Goal: Task Accomplishment & Management: Manage account settings

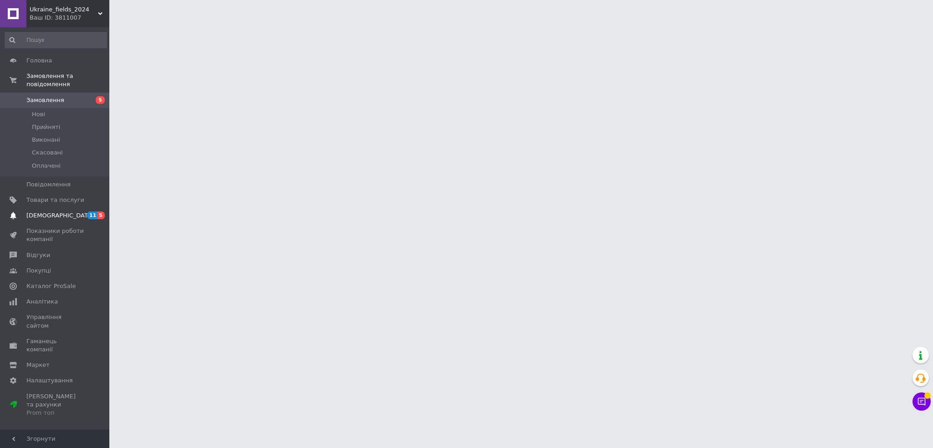
click at [90, 213] on link "[DEMOGRAPHIC_DATA] 11 5" at bounding box center [56, 215] width 112 height 15
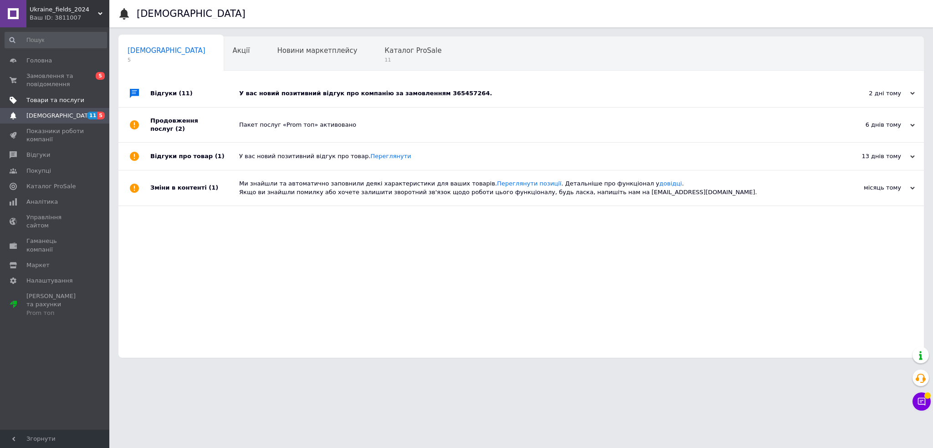
click at [64, 102] on span "Товари та послуги" at bounding box center [55, 100] width 58 height 8
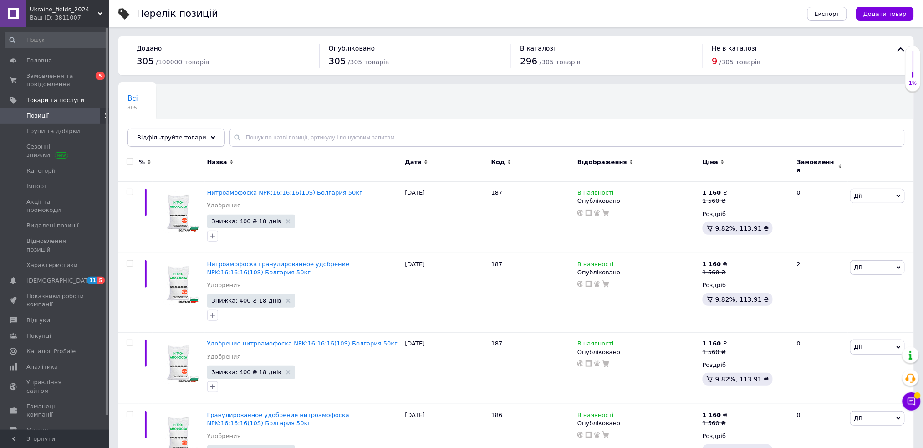
click at [211, 138] on use at bounding box center [213, 137] width 5 height 3
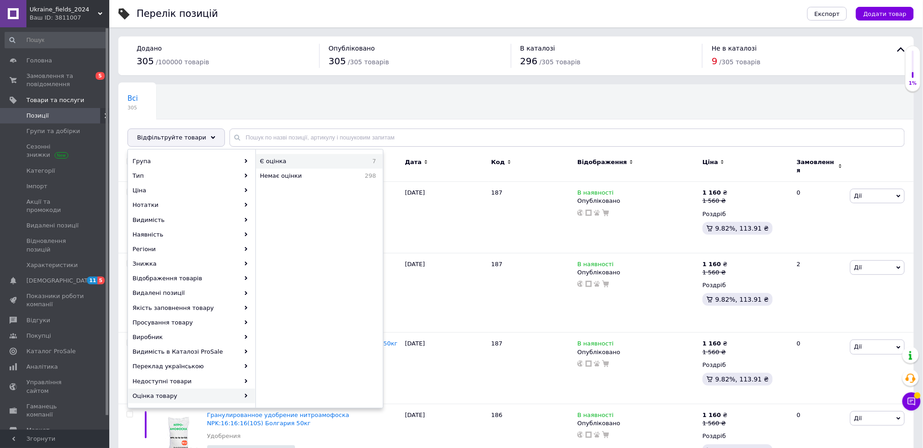
click at [301, 161] on span "Є оцінка" at bounding box center [304, 161] width 88 height 8
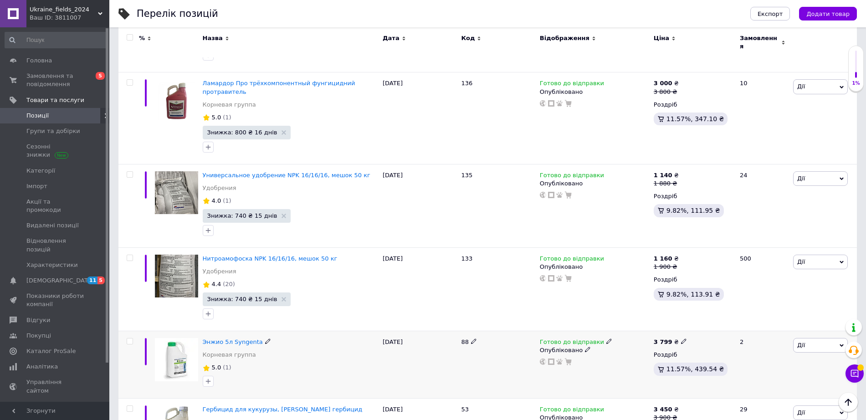
scroll to position [48, 0]
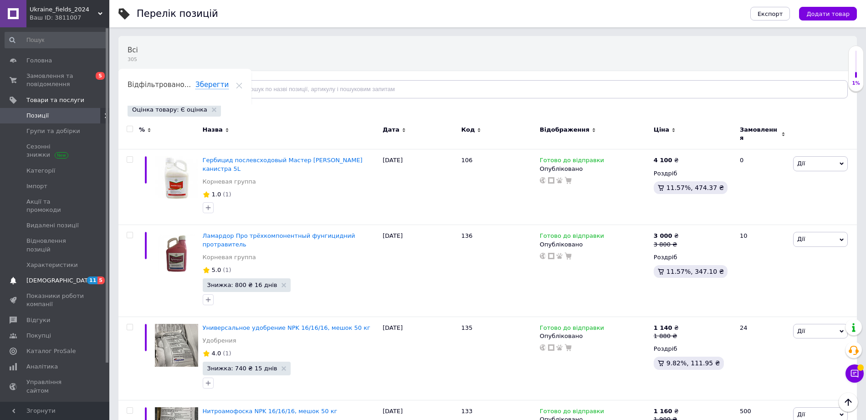
click at [81, 276] on span "[DEMOGRAPHIC_DATA]" at bounding box center [55, 280] width 58 height 8
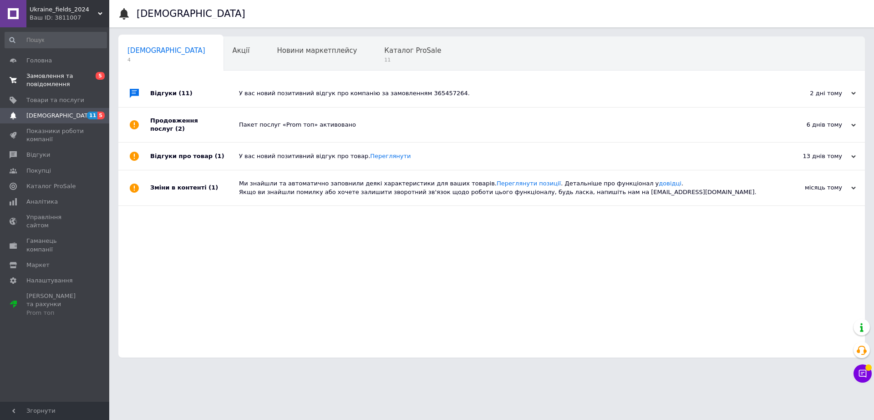
click at [60, 83] on span "Замовлення та повідомлення" at bounding box center [55, 80] width 58 height 16
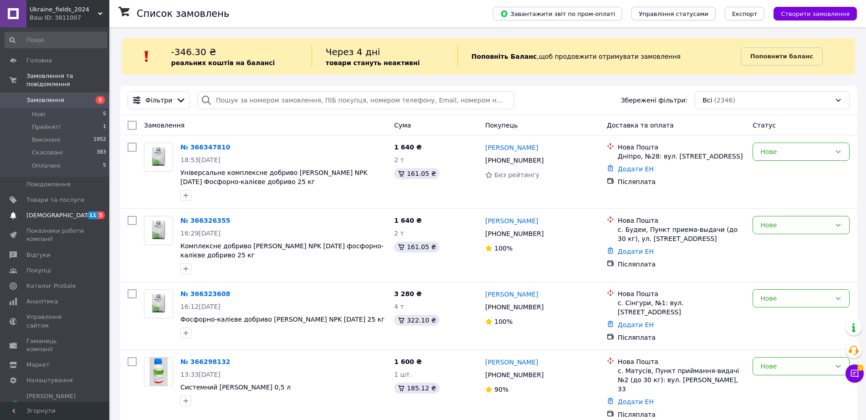
click at [79, 211] on span "[DEMOGRAPHIC_DATA]" at bounding box center [55, 215] width 58 height 8
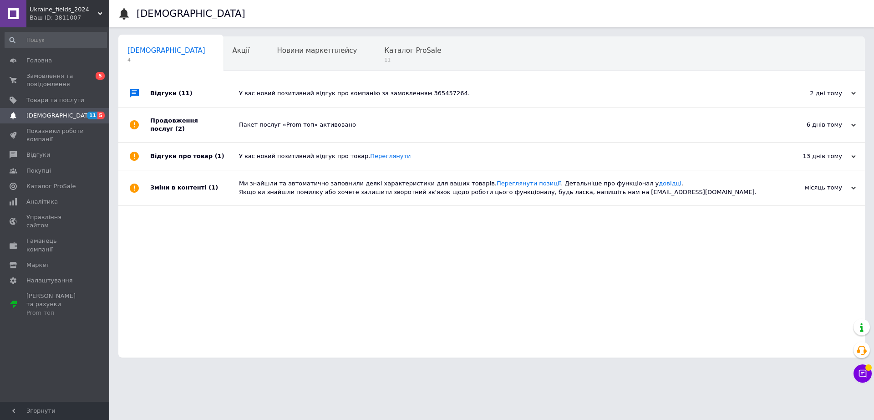
click at [286, 88] on div "У вас новий позитивний відгук про компанію за замовленням 365457264." at bounding box center [502, 93] width 526 height 27
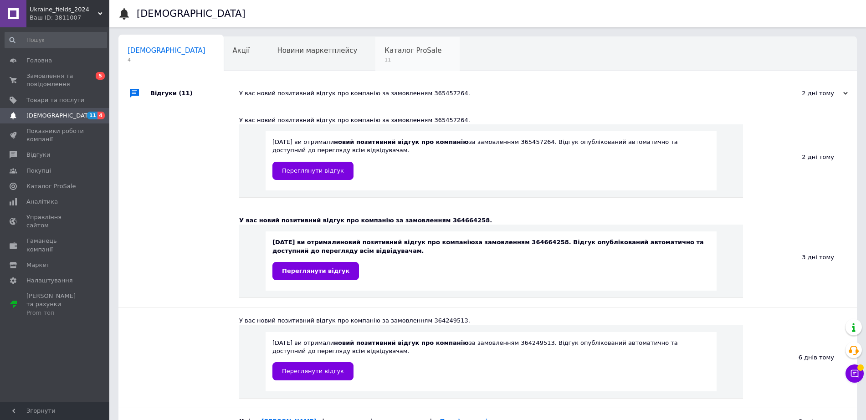
click at [384, 55] on span "Каталог ProSale" at bounding box center [412, 50] width 57 height 8
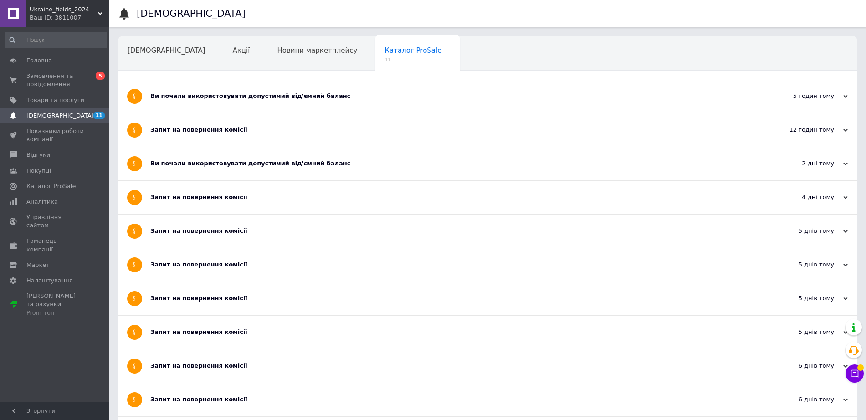
click at [276, 169] on div "Ви почали використовувати допустимий від'ємний баланс" at bounding box center [453, 163] width 606 height 33
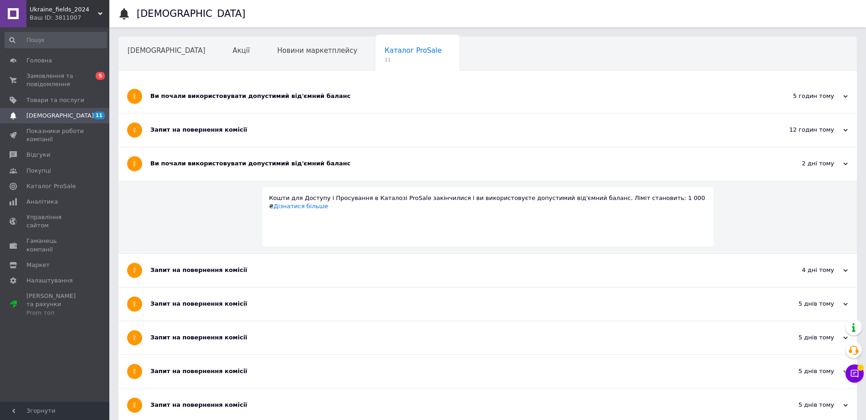
click at [268, 132] on div "Запит на повернення комісії" at bounding box center [453, 130] width 606 height 8
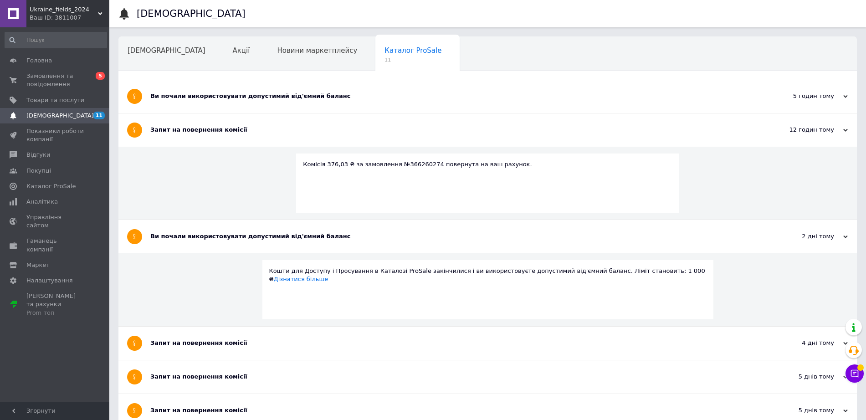
click at [262, 90] on div "Ви почали використовувати допустимий від'ємний баланс" at bounding box center [453, 96] width 606 height 33
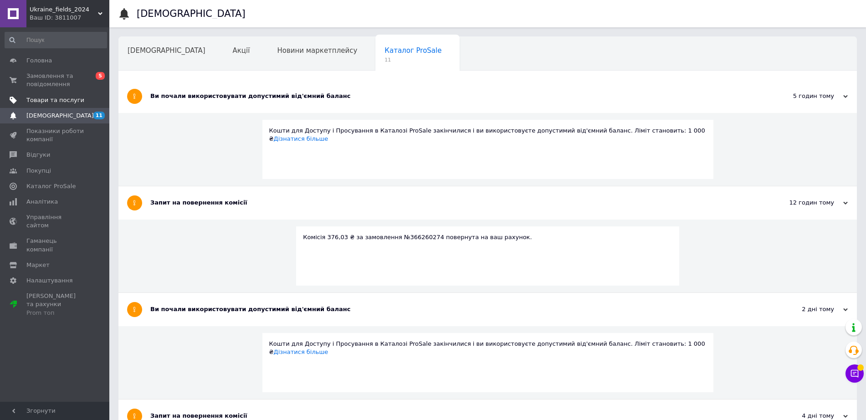
click at [76, 98] on span "Товари та послуги" at bounding box center [55, 100] width 58 height 8
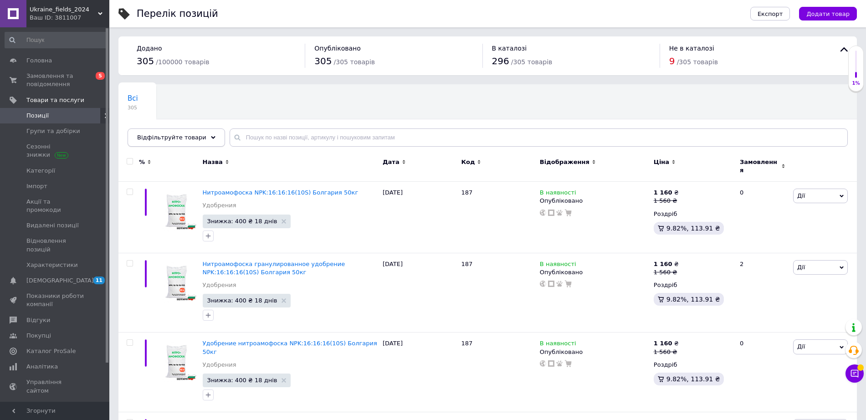
click at [161, 142] on div "Відфільтруйте товари" at bounding box center [176, 137] width 97 height 18
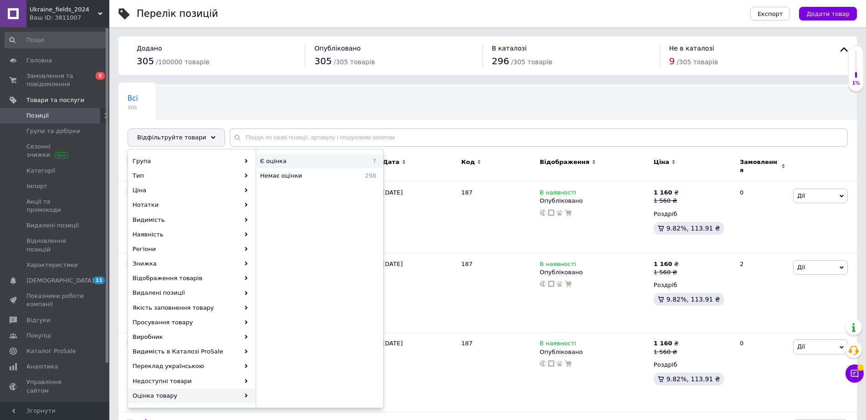
click at [331, 164] on span "Є оцінка" at bounding box center [304, 161] width 88 height 8
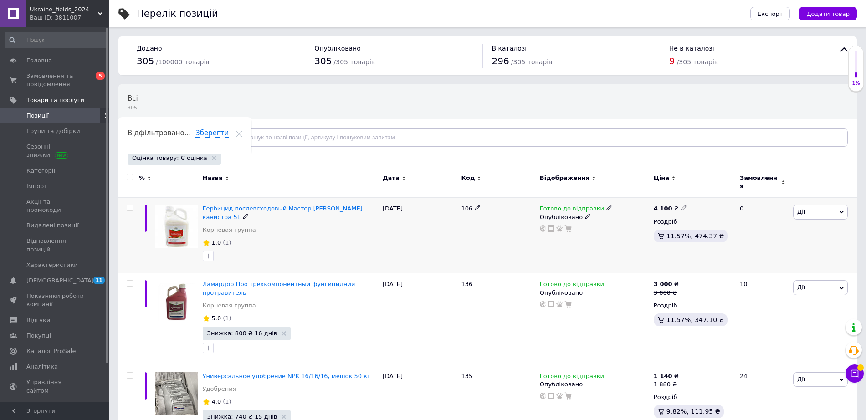
click at [174, 212] on img at bounding box center [176, 225] width 43 height 43
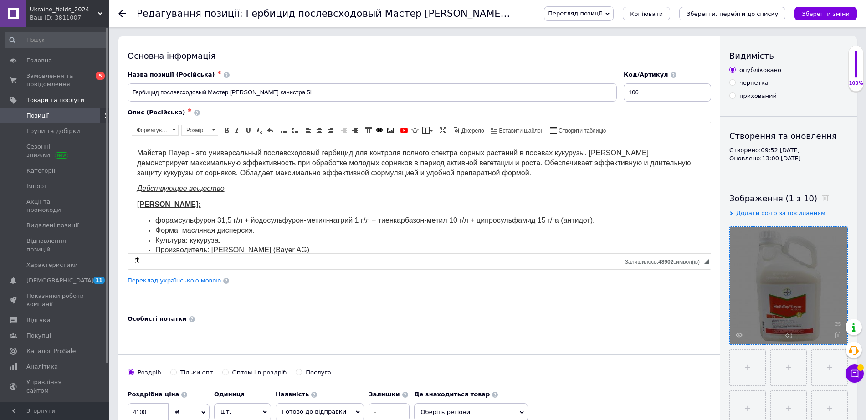
click at [770, 269] on div at bounding box center [788, 285] width 117 height 117
click at [738, 332] on icon at bounding box center [738, 335] width 7 height 7
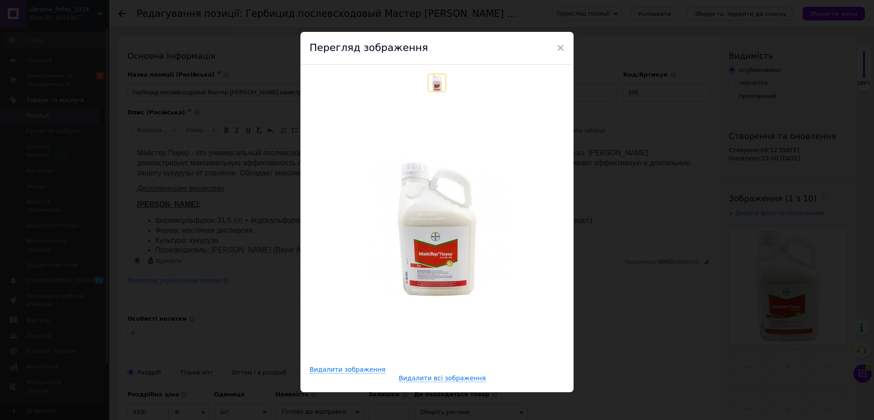
click at [644, 144] on div "× Перегляд зображення Видалити зображення Видалити всі зображення" at bounding box center [437, 210] width 874 height 420
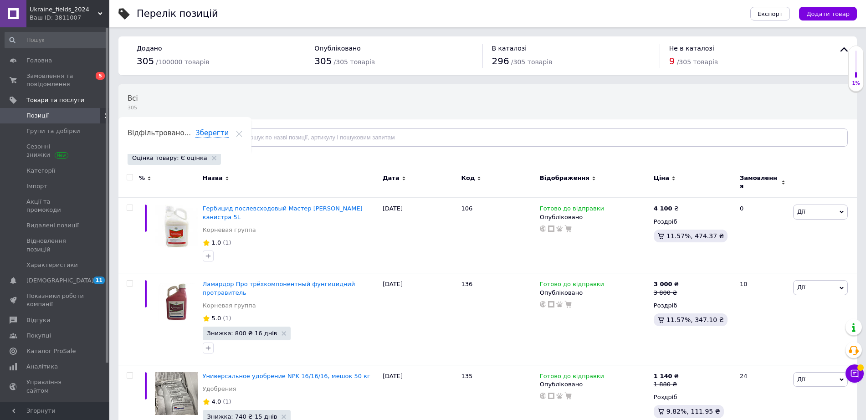
scroll to position [333, 0]
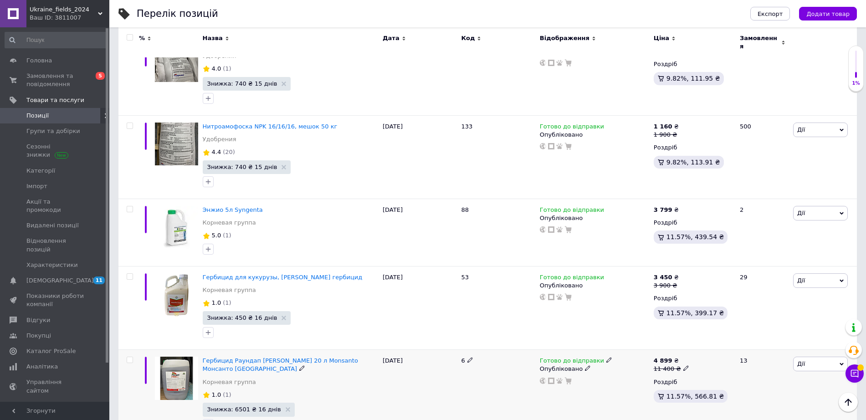
click at [128, 357] on input "checkbox" at bounding box center [130, 360] width 6 height 6
checkbox input "true"
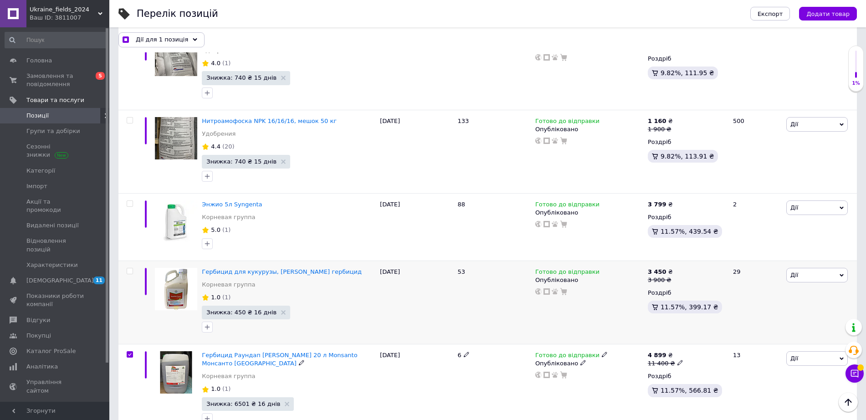
scroll to position [332, 0]
click at [129, 269] on input "checkbox" at bounding box center [130, 272] width 6 height 6
checkbox input "true"
click at [130, 269] on input "checkbox" at bounding box center [130, 272] width 6 height 6
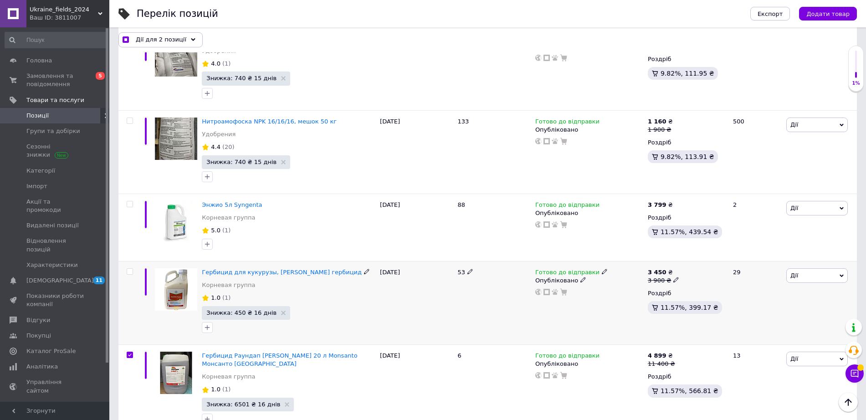
checkbox input "false"
checkbox input "true"
click at [129, 269] on input "checkbox" at bounding box center [130, 272] width 6 height 6
checkbox input "true"
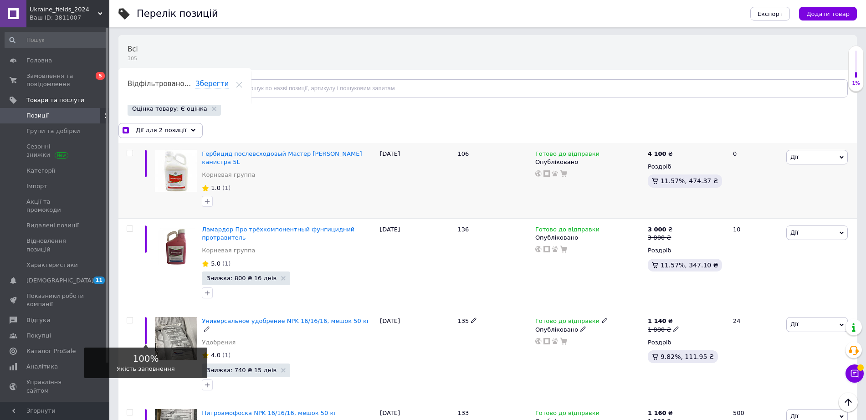
scroll to position [48, 0]
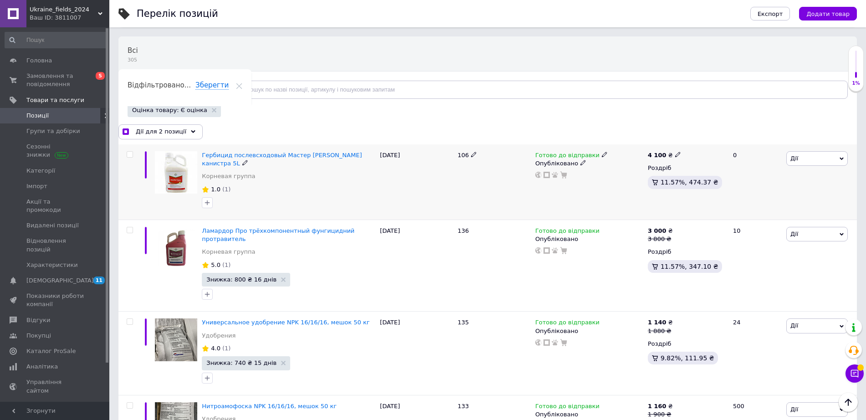
click at [127, 153] on input "checkbox" at bounding box center [130, 155] width 6 height 6
checkbox input "true"
click at [182, 131] on div "Дії для 3 позиції" at bounding box center [160, 131] width 84 height 15
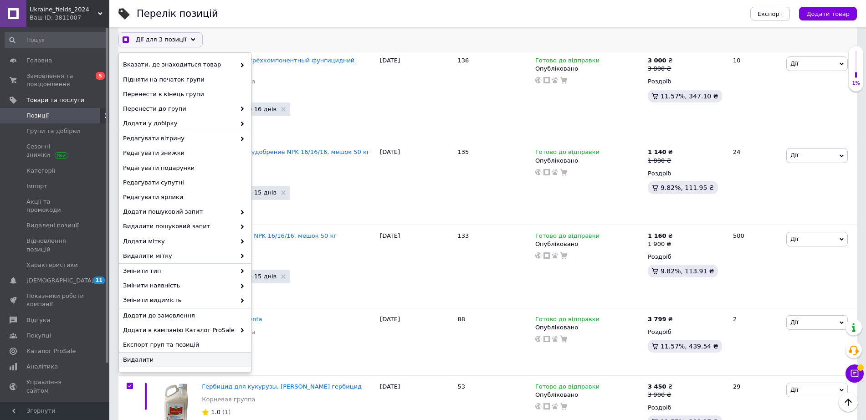
scroll to position [219, 0]
click at [143, 362] on span "Видалити" at bounding box center [184, 360] width 122 height 8
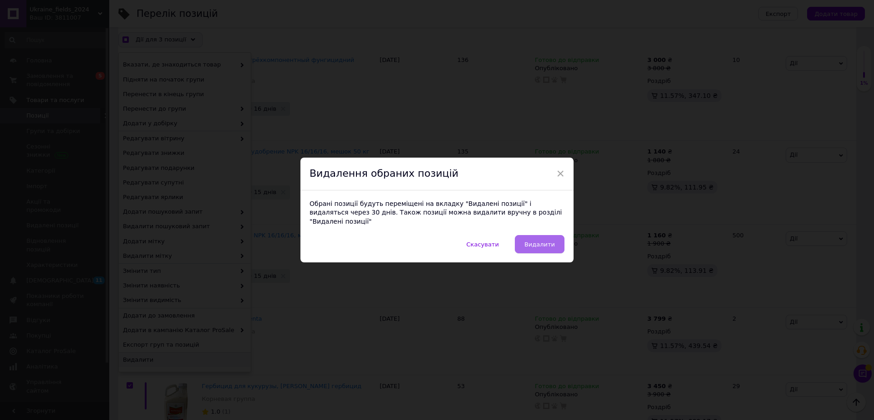
click at [535, 241] on span "Видалити" at bounding box center [540, 244] width 31 height 7
checkbox input "true"
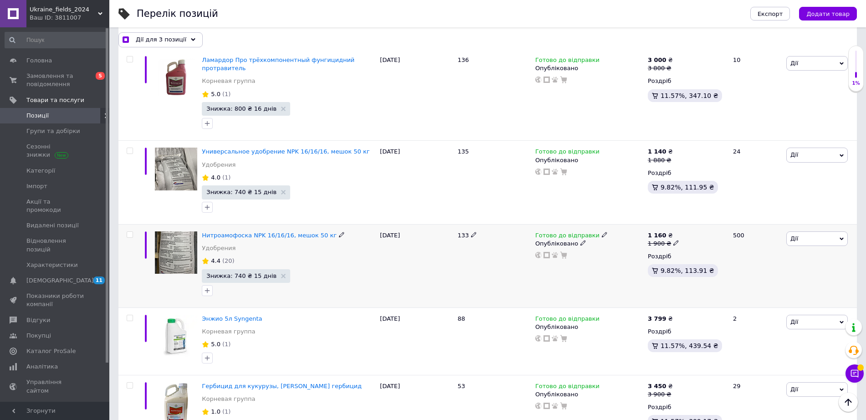
checkbox input "false"
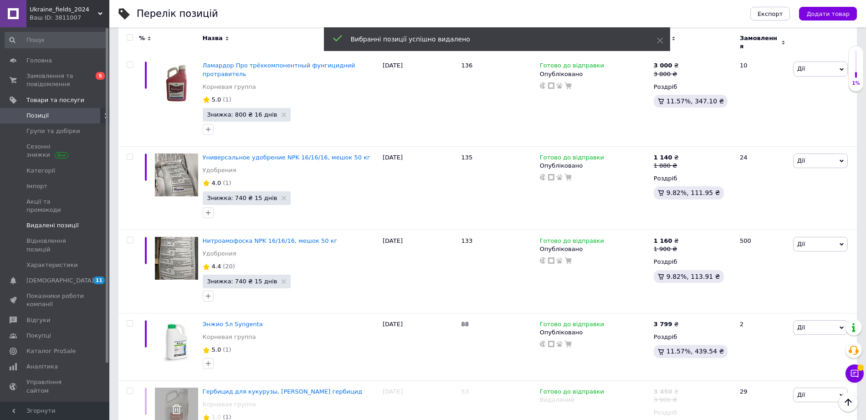
click at [52, 218] on link "Видалені позиції" at bounding box center [56, 225] width 112 height 15
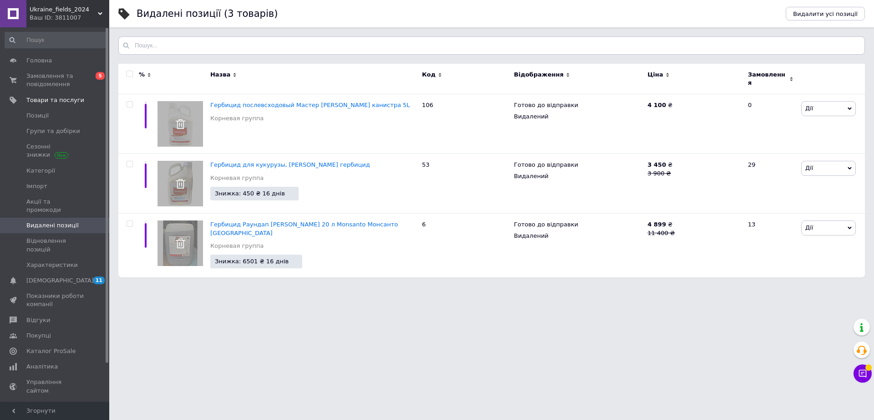
click at [131, 73] on input "checkbox" at bounding box center [130, 74] width 6 height 6
checkbox input "true"
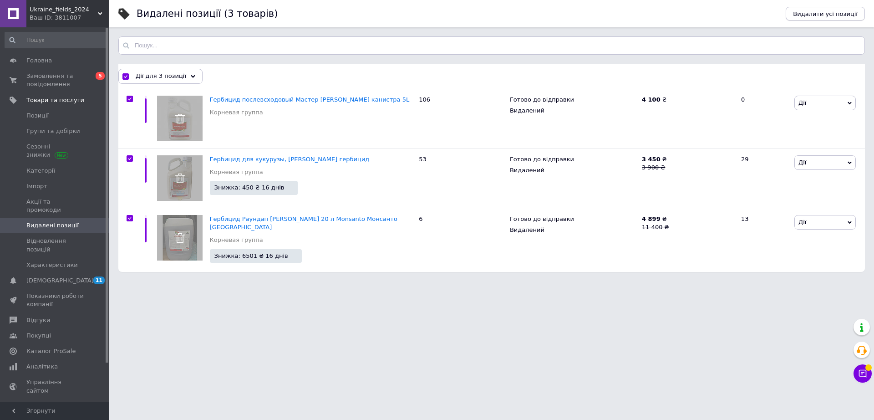
click at [824, 14] on span "Видалити усі позиції" at bounding box center [825, 13] width 65 height 7
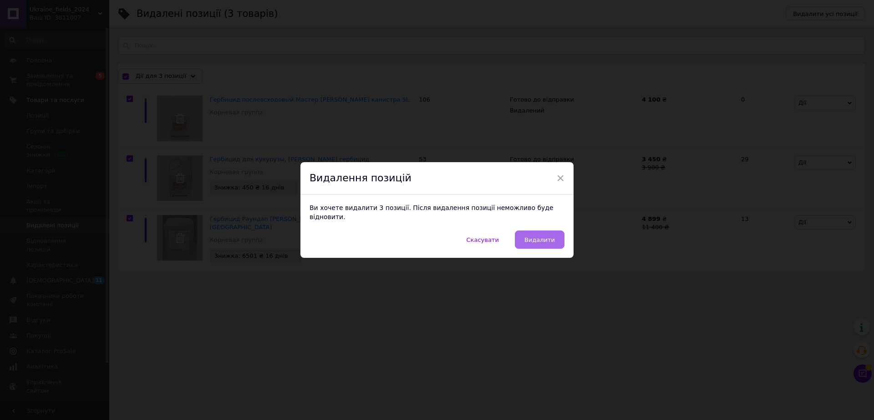
click at [542, 236] on span "Видалити" at bounding box center [540, 239] width 31 height 7
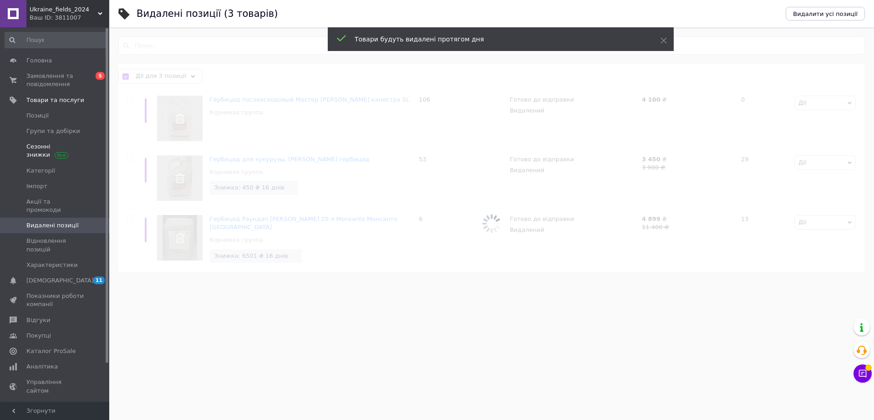
checkbox input "false"
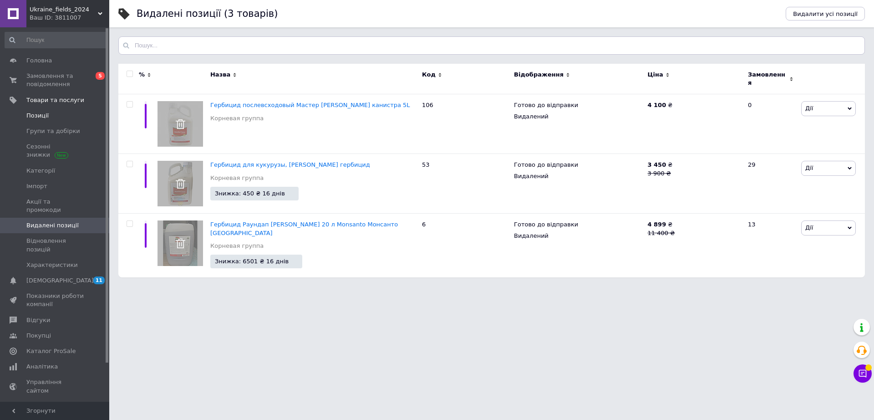
click at [41, 120] on link "Позиції" at bounding box center [56, 115] width 112 height 15
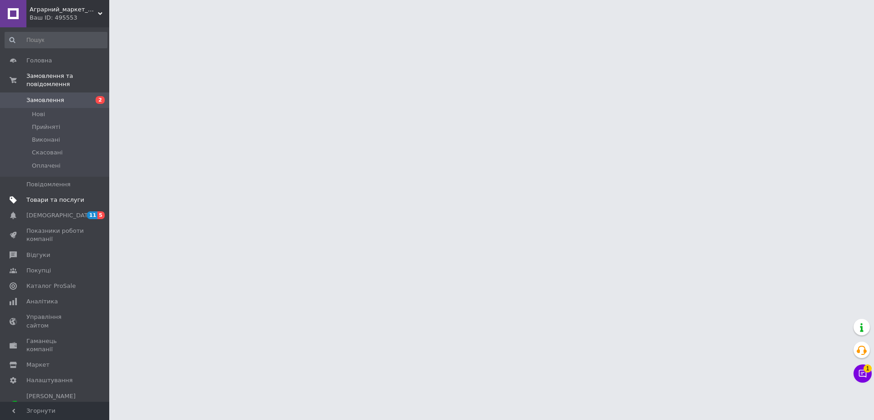
click at [58, 196] on span "Товари та послуги" at bounding box center [55, 200] width 58 height 8
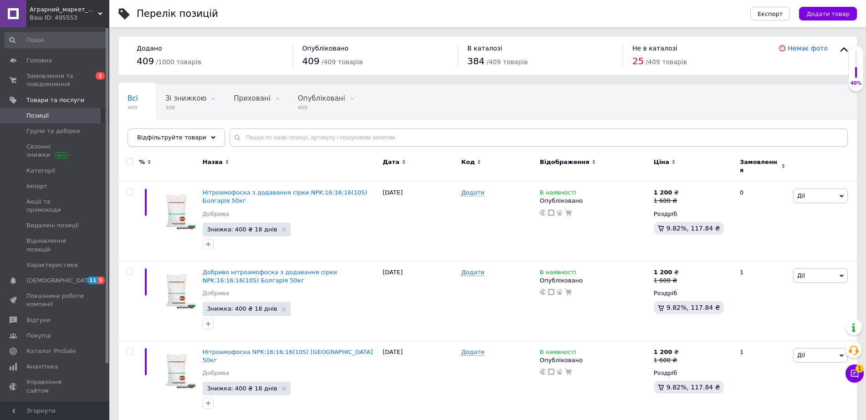
click at [165, 137] on span "Відфільтруйте товари" at bounding box center [171, 137] width 69 height 7
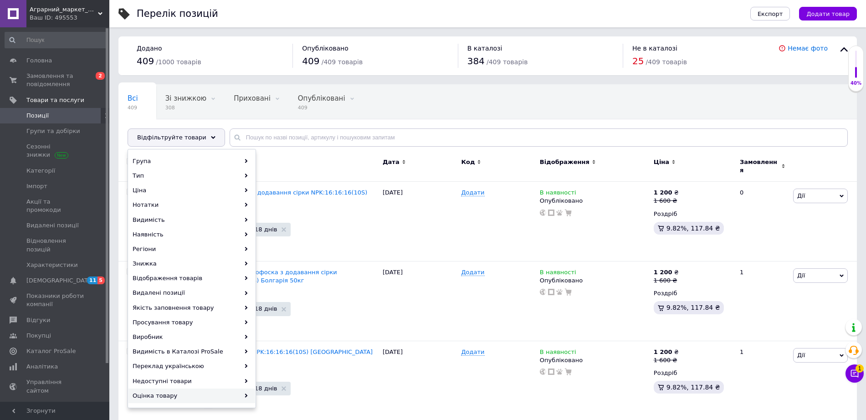
click at [180, 398] on div "Оцінка товару" at bounding box center [191, 395] width 127 height 15
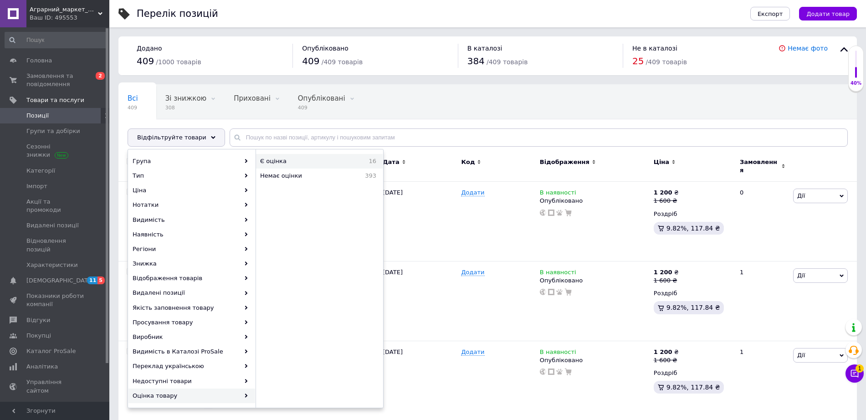
click at [332, 158] on span "Є оцінка" at bounding box center [300, 161] width 80 height 8
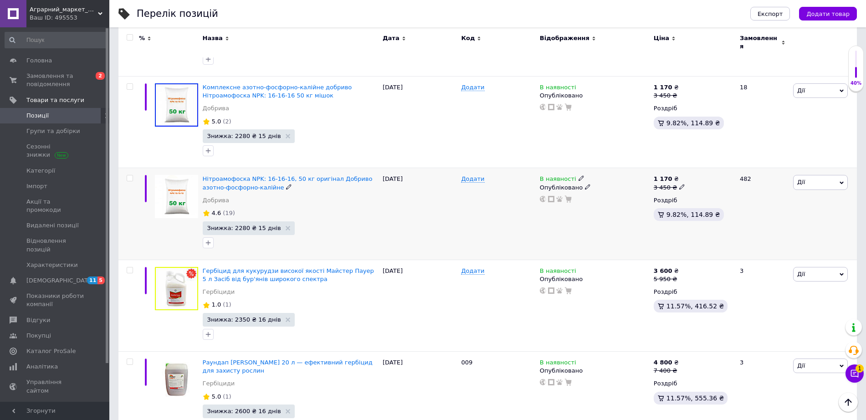
scroll to position [1223, 0]
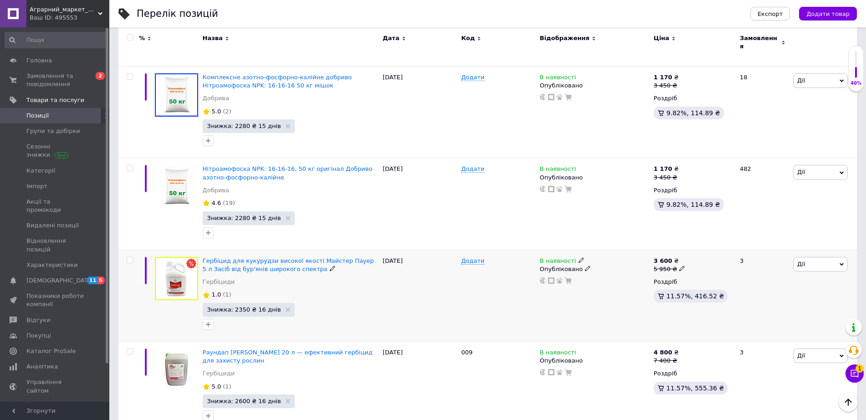
click at [130, 257] on input "checkbox" at bounding box center [130, 260] width 6 height 6
checkbox input "true"
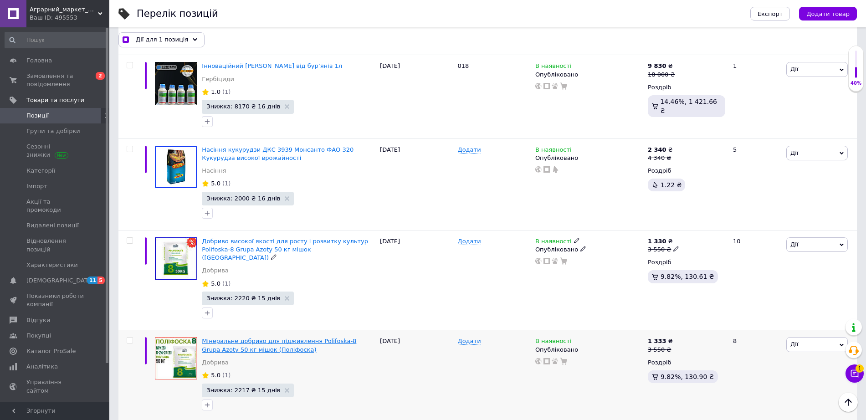
scroll to position [198, 0]
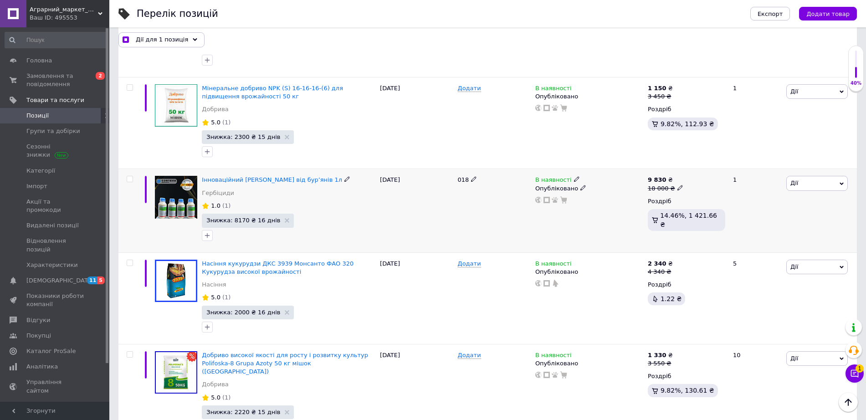
click at [128, 179] on input "checkbox" at bounding box center [130, 179] width 6 height 6
checkbox input "true"
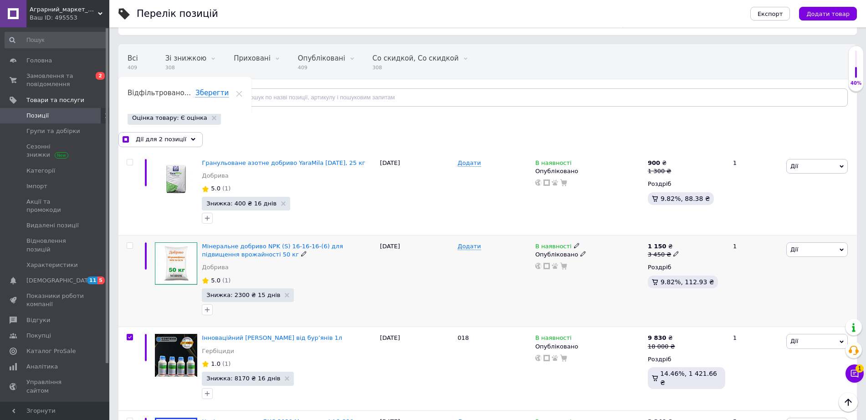
scroll to position [27, 0]
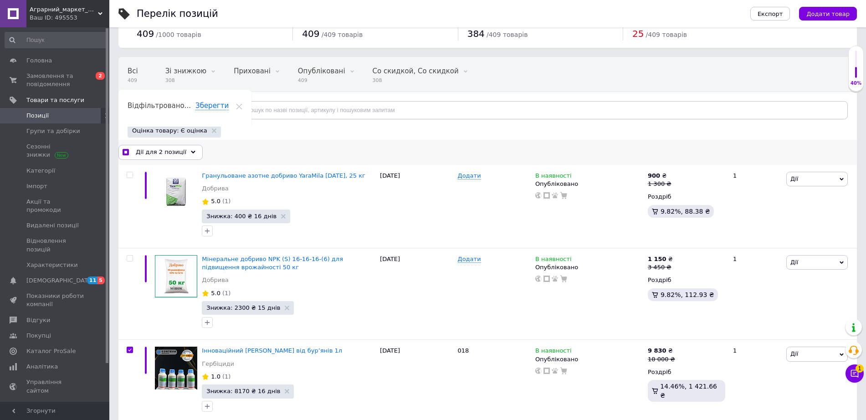
click at [186, 149] on div "Дії для 2 позиції" at bounding box center [160, 152] width 84 height 15
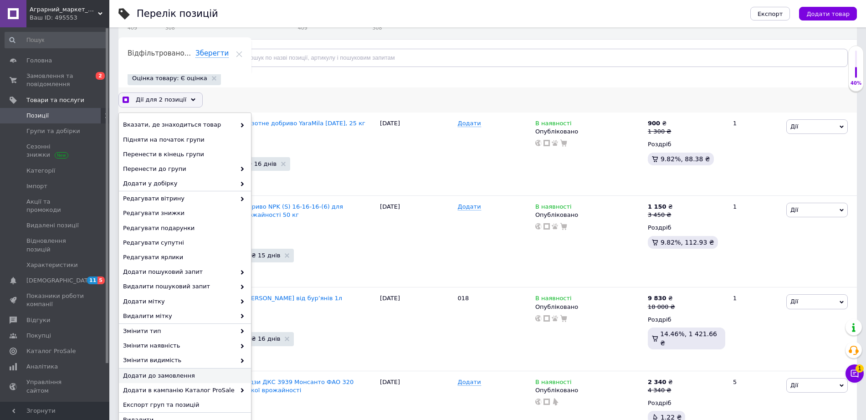
scroll to position [312, 0]
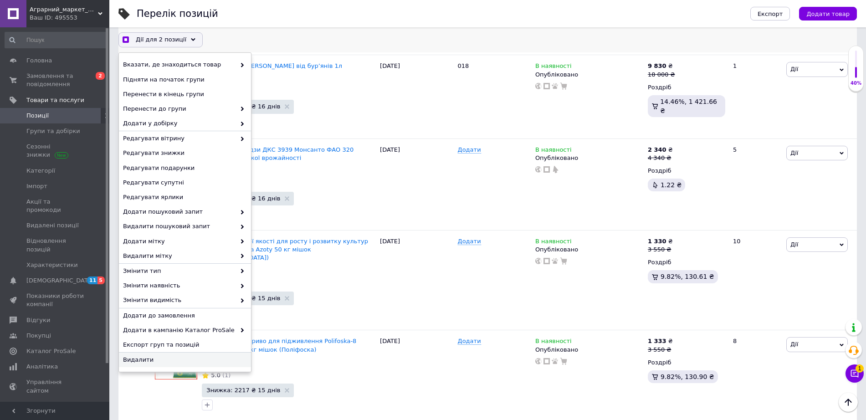
click at [148, 359] on span "Видалити" at bounding box center [184, 360] width 122 height 8
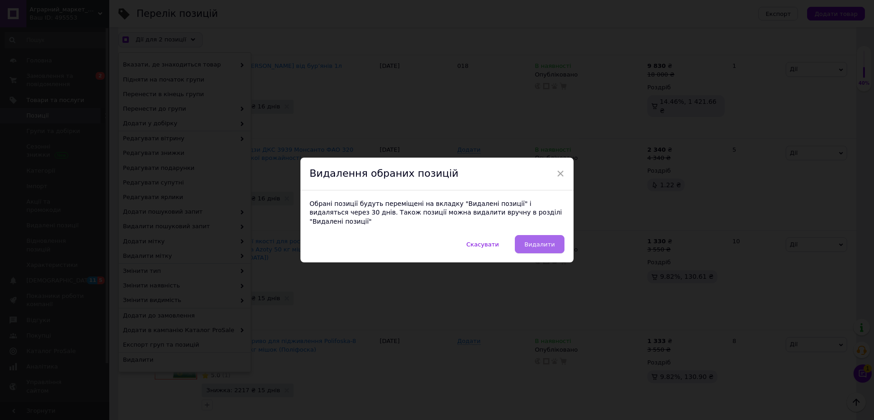
click at [539, 235] on button "Видалити" at bounding box center [540, 244] width 50 height 18
checkbox input "true"
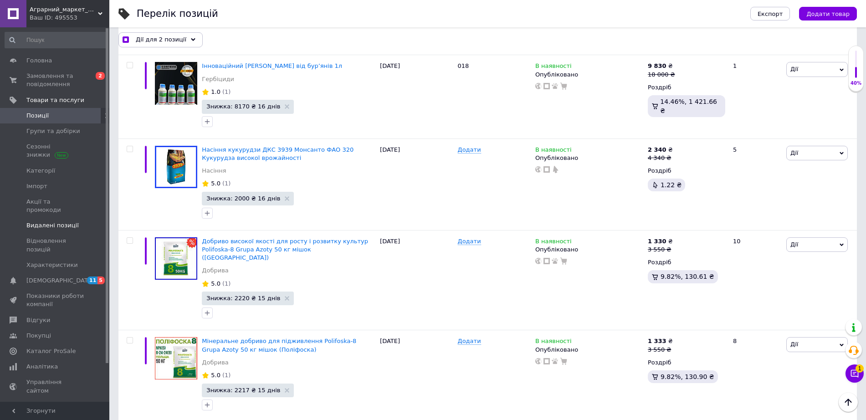
checkbox input "false"
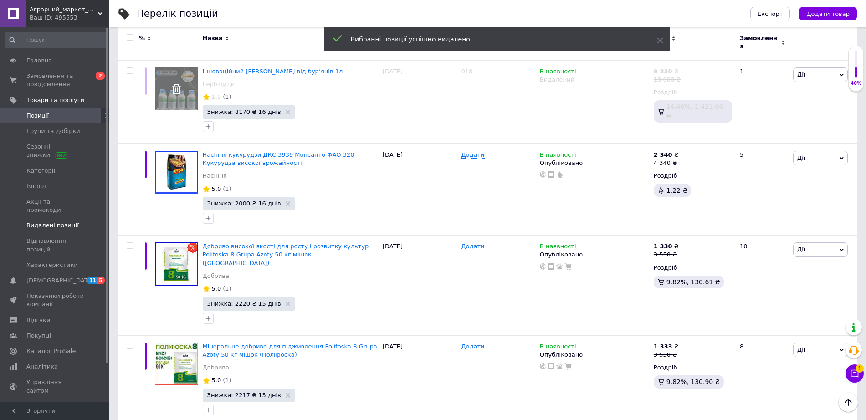
click at [65, 221] on span "Видалені позиції" at bounding box center [52, 225] width 52 height 8
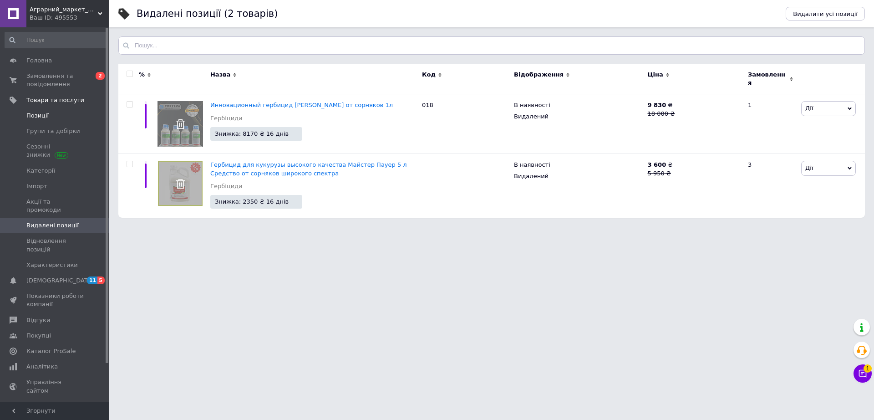
click at [69, 116] on span "Позиції" at bounding box center [55, 116] width 58 height 8
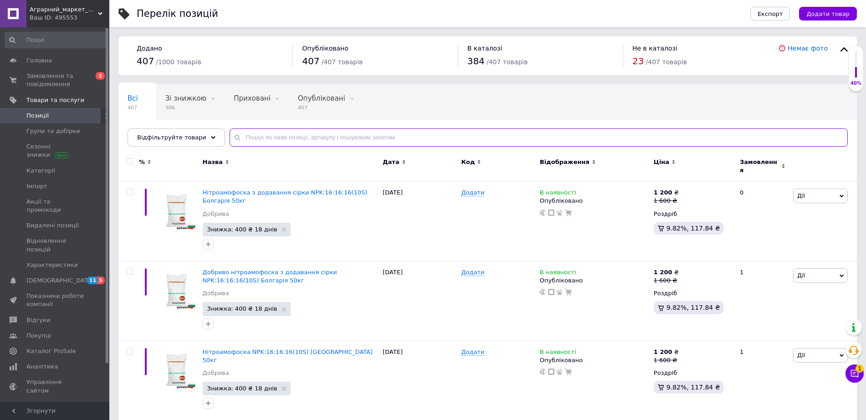
click at [282, 143] on input "text" at bounding box center [539, 137] width 618 height 18
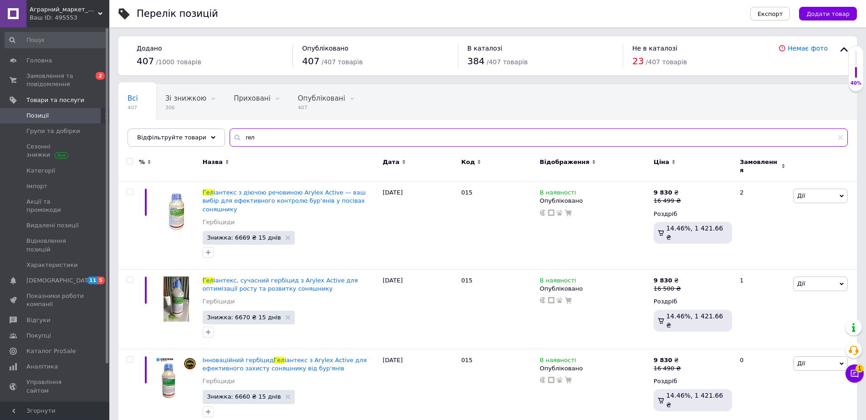
type input "гел"
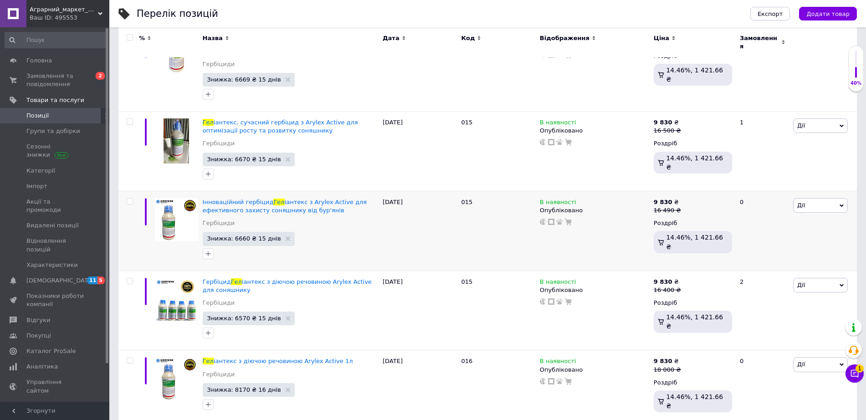
scroll to position [171, 0]
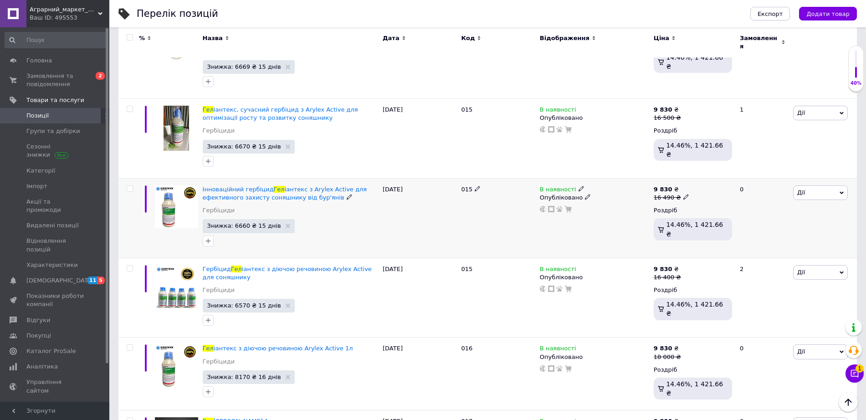
click at [848, 178] on div "Дії Редагувати Підняти на початок групи Копіювати Знижка Подарунок Супутні Прих…" at bounding box center [824, 218] width 66 height 80
click at [834, 185] on span "Дії" at bounding box center [820, 192] width 55 height 15
click at [796, 229] on li "Копіювати" at bounding box center [786, 235] width 121 height 13
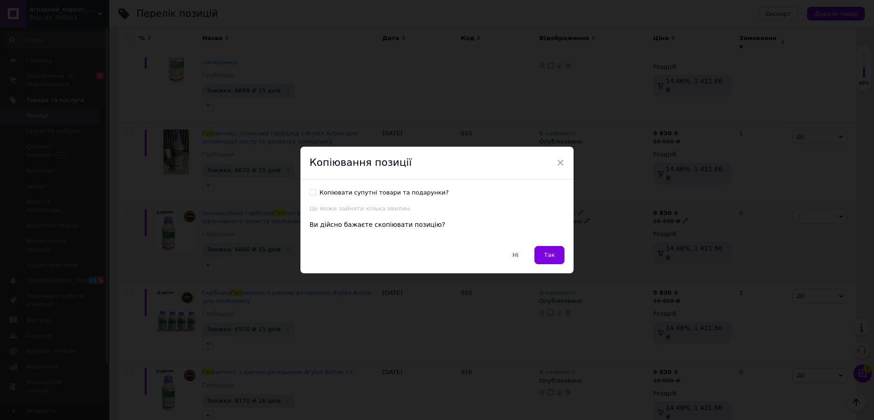
click at [389, 193] on div "Копіювати супутні товари та подарунки?" at bounding box center [384, 193] width 129 height 8
click at [316, 193] on input "Копіювати супутні товари та подарунки?" at bounding box center [313, 192] width 6 height 6
checkbox input "true"
click at [546, 250] on button "Так" at bounding box center [550, 255] width 30 height 18
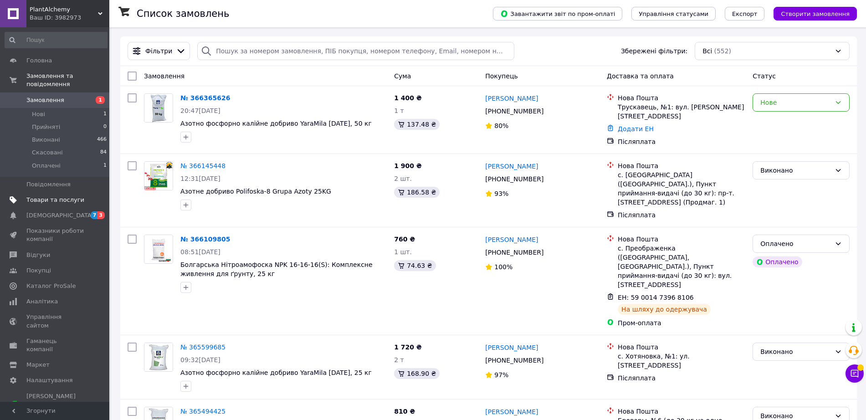
click at [64, 196] on span "Товари та послуги" at bounding box center [55, 200] width 58 height 8
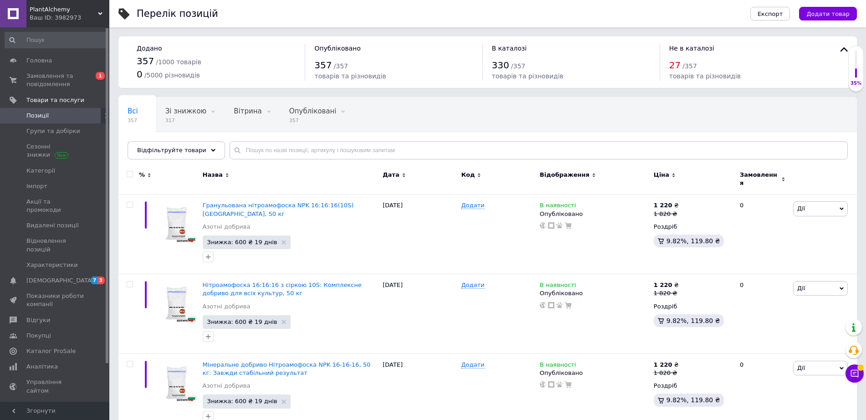
click at [129, 174] on input "checkbox" at bounding box center [130, 174] width 6 height 6
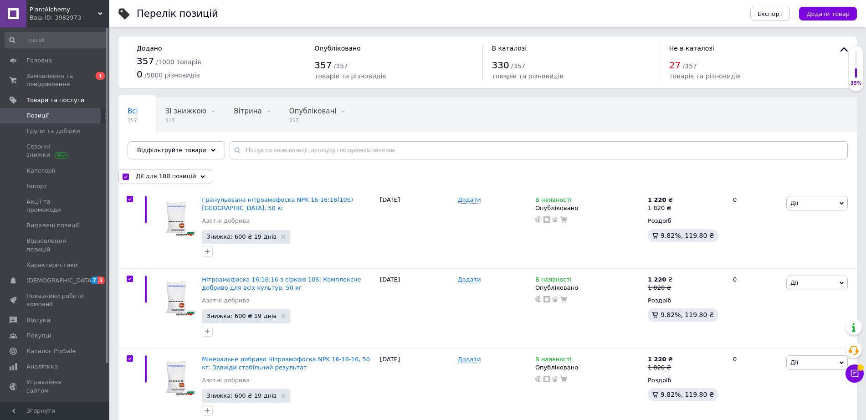
checkbox input "true"
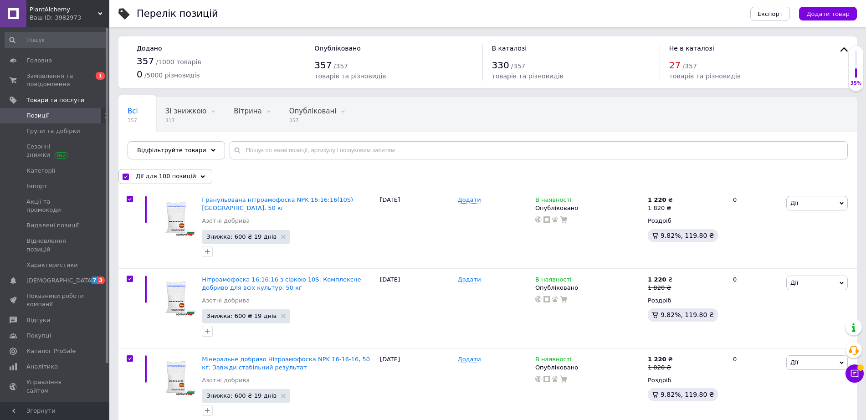
checkbox input "true"
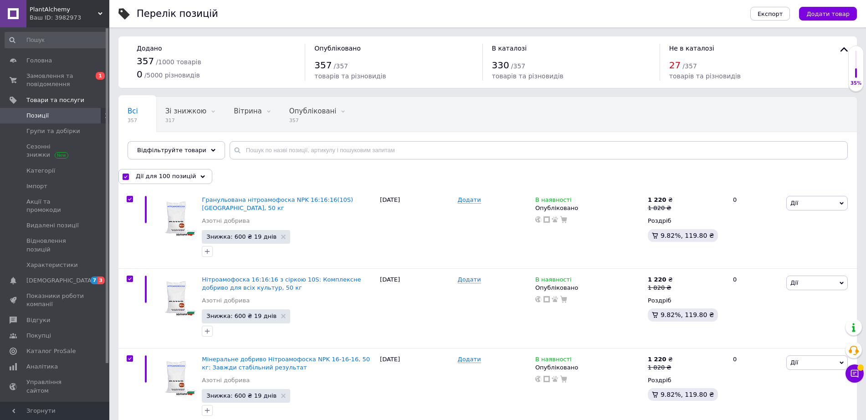
checkbox input "true"
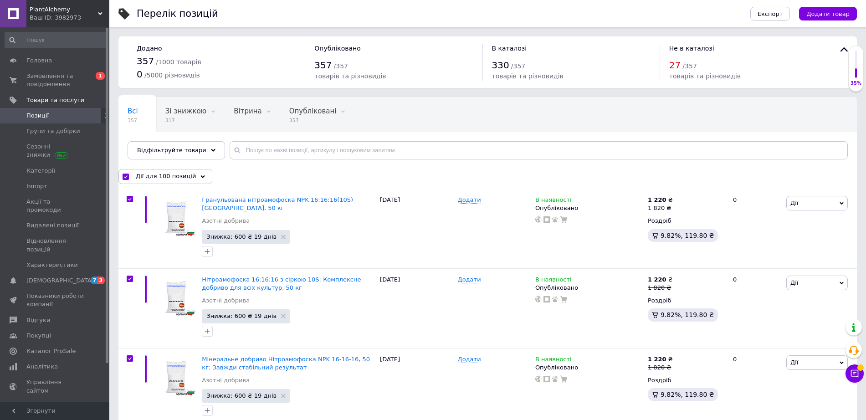
checkbox input "true"
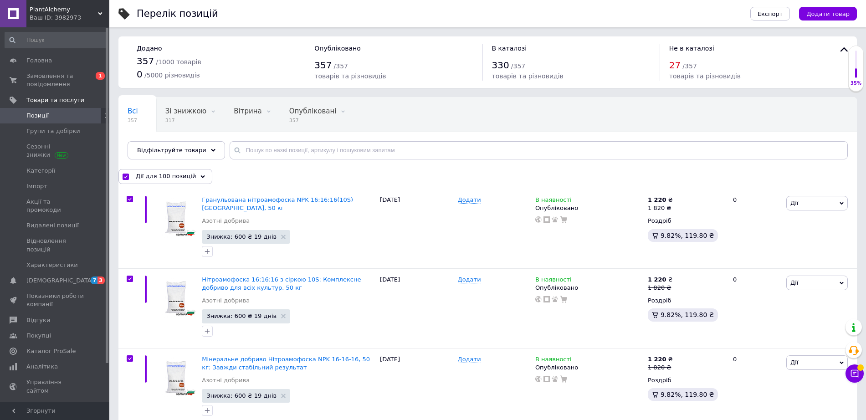
checkbox input "true"
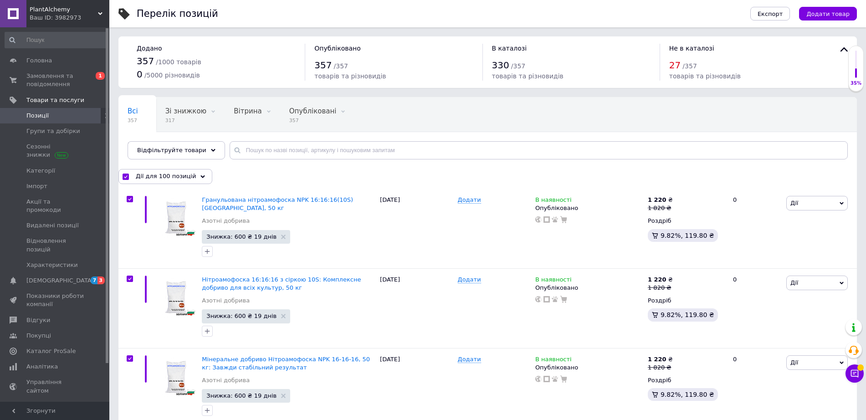
checkbox input "true"
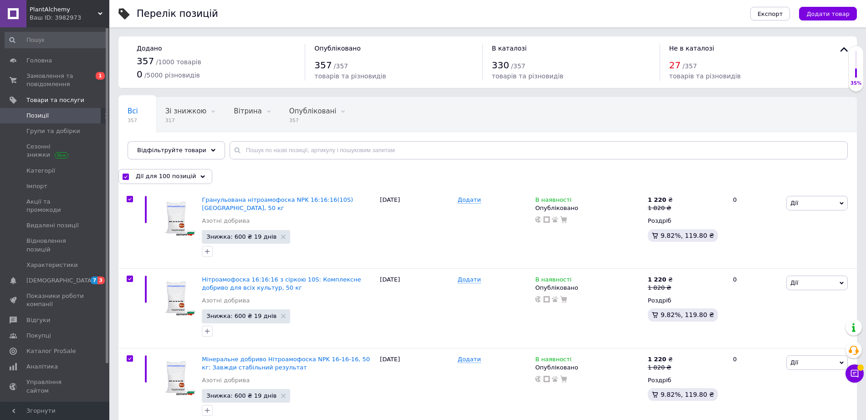
checkbox input "true"
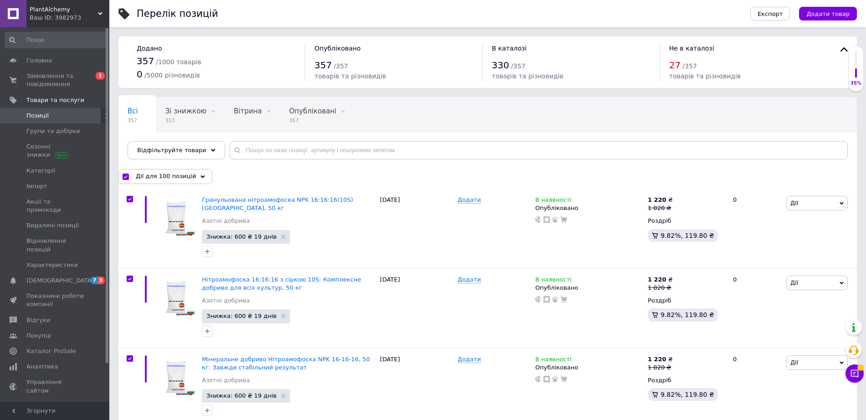
checkbox input "true"
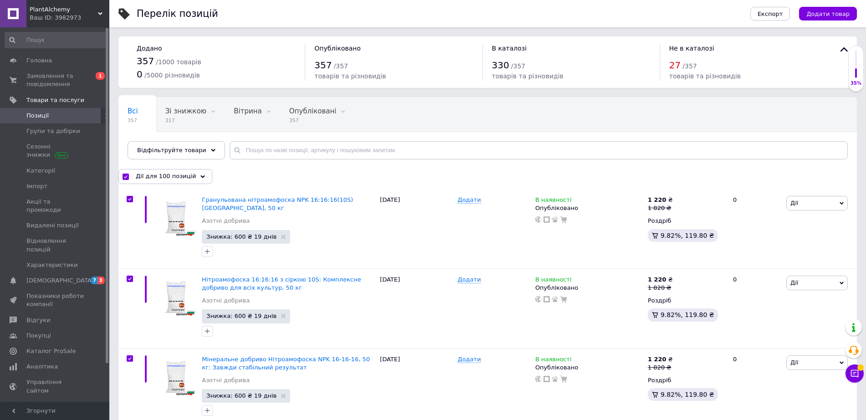
checkbox input "true"
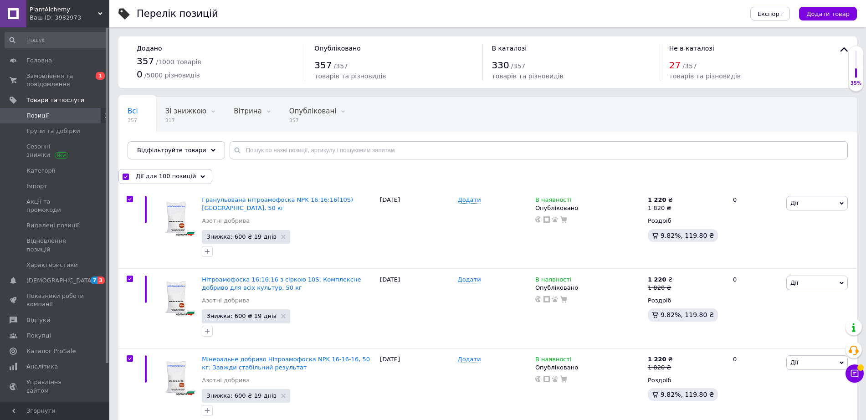
checkbox input "true"
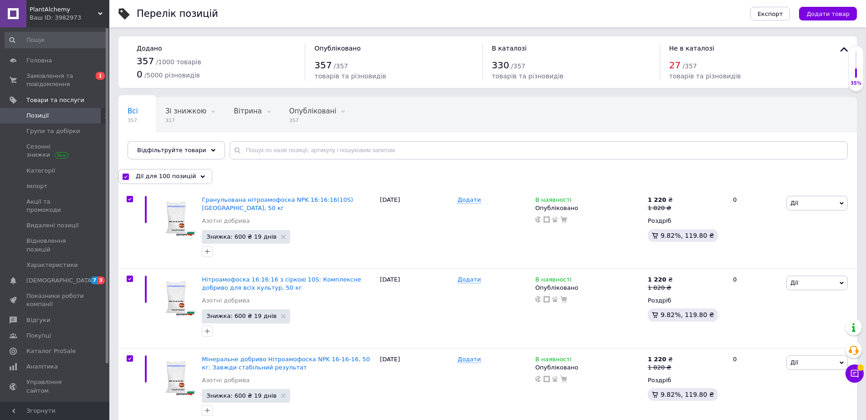
checkbox input "true"
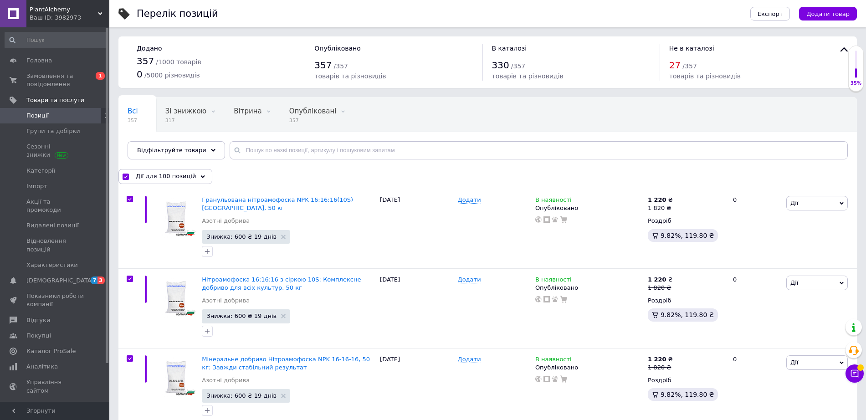
checkbox input "true"
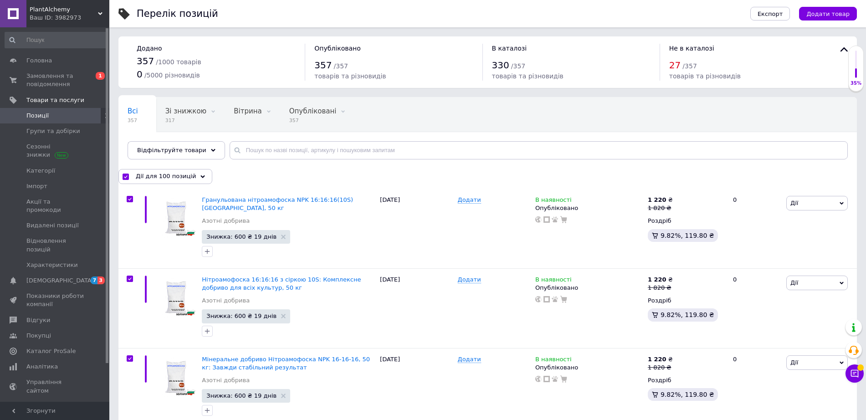
checkbox input "true"
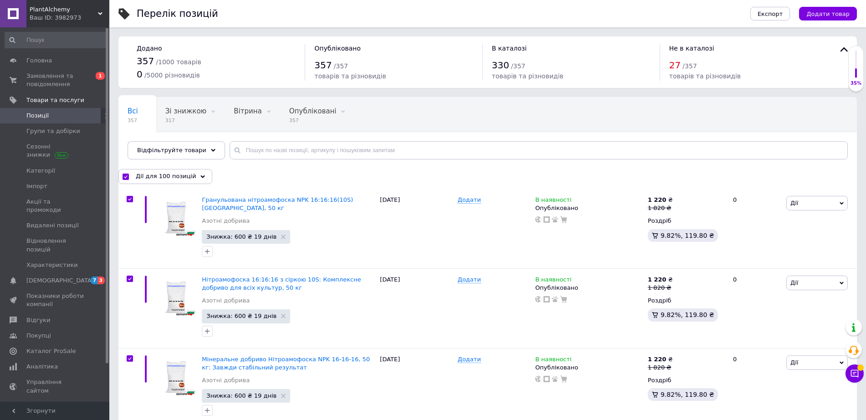
checkbox input "true"
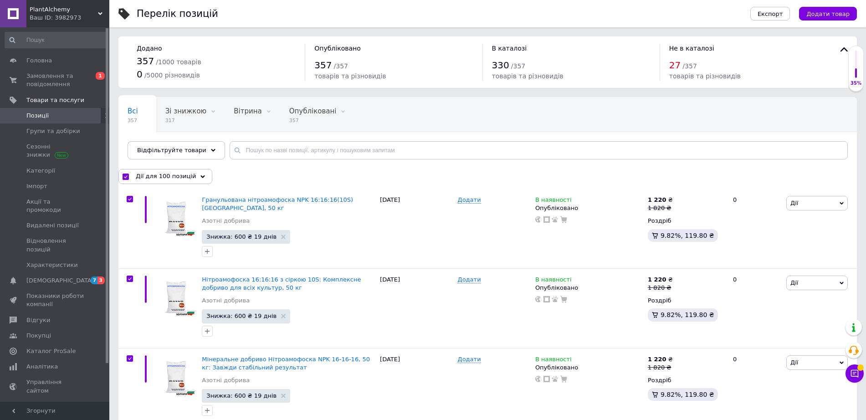
checkbox input "true"
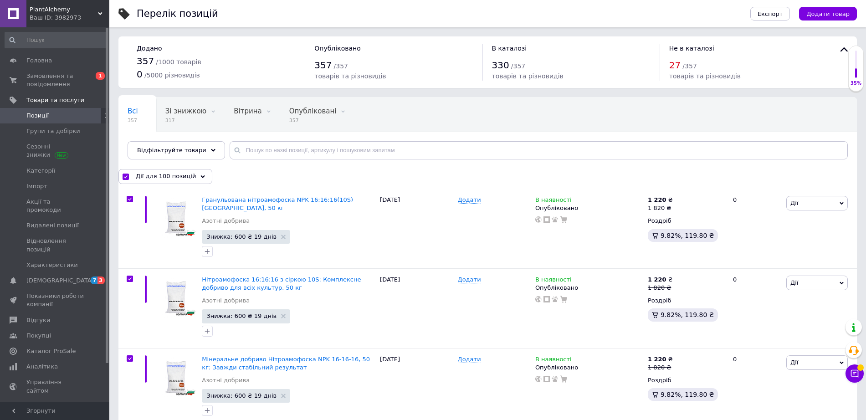
checkbox input "true"
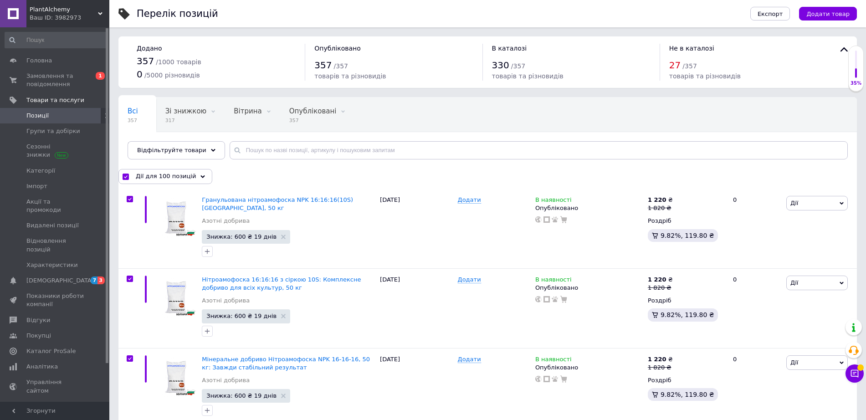
checkbox input "true"
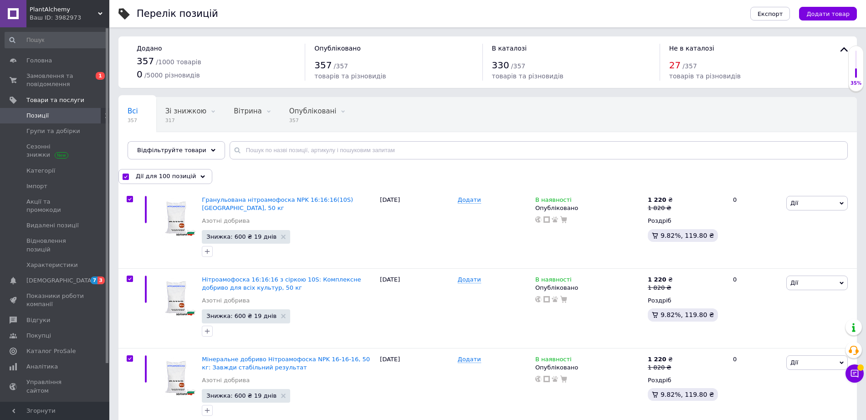
checkbox input "true"
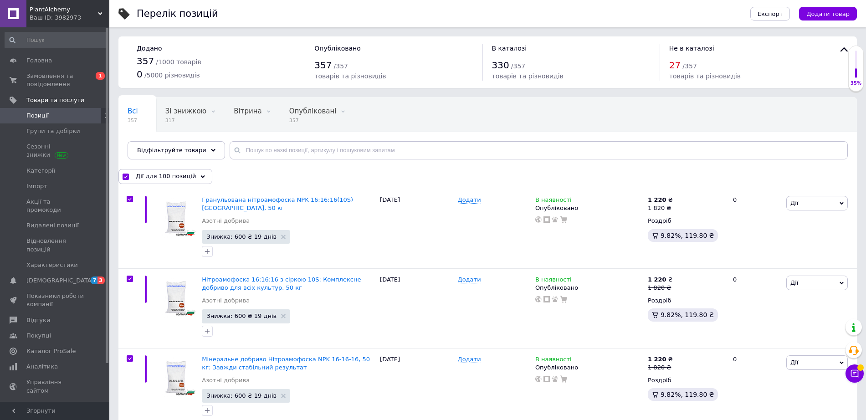
checkbox input "true"
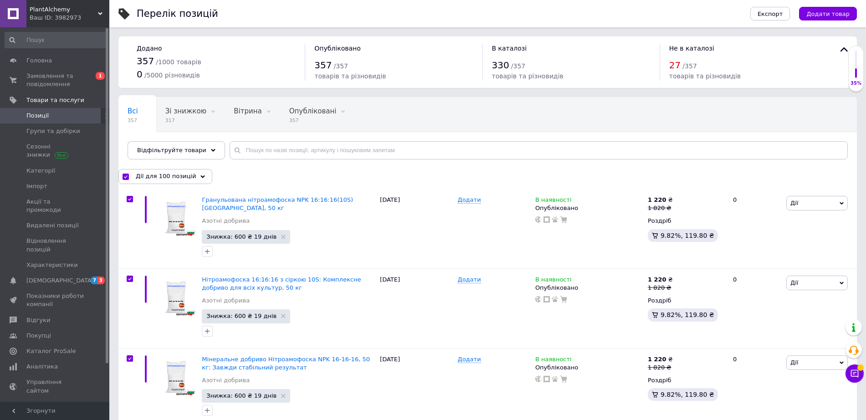
checkbox input "true"
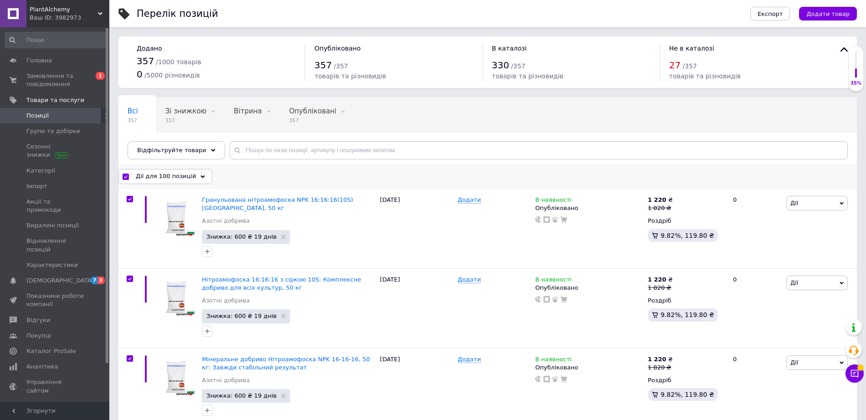
click at [128, 174] on input "checkbox" at bounding box center [126, 177] width 6 height 6
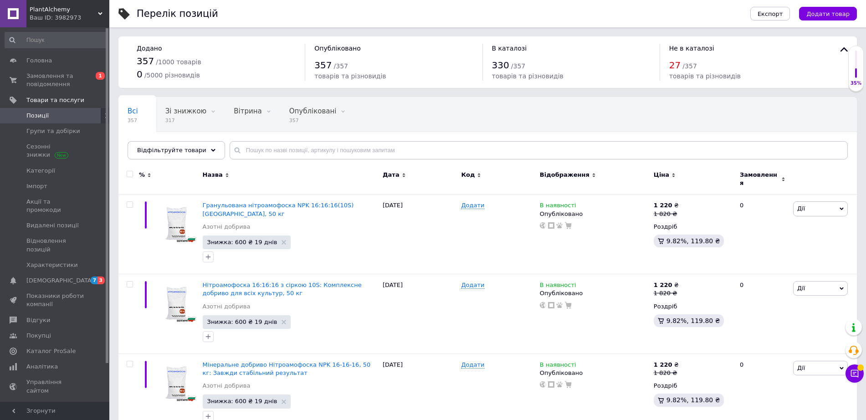
checkbox input "false"
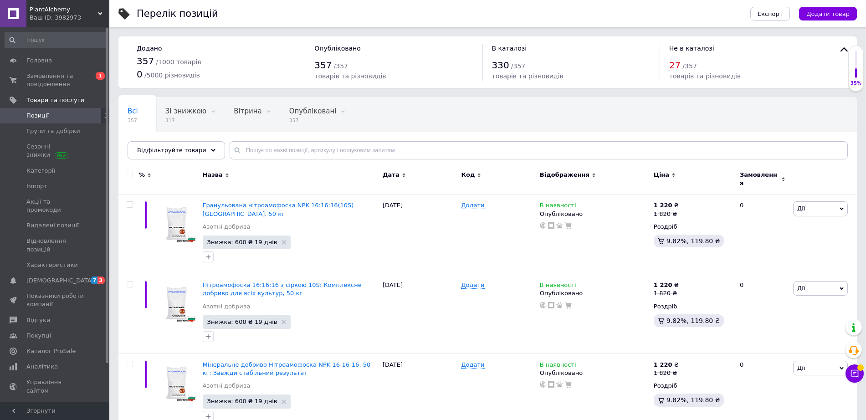
checkbox input "false"
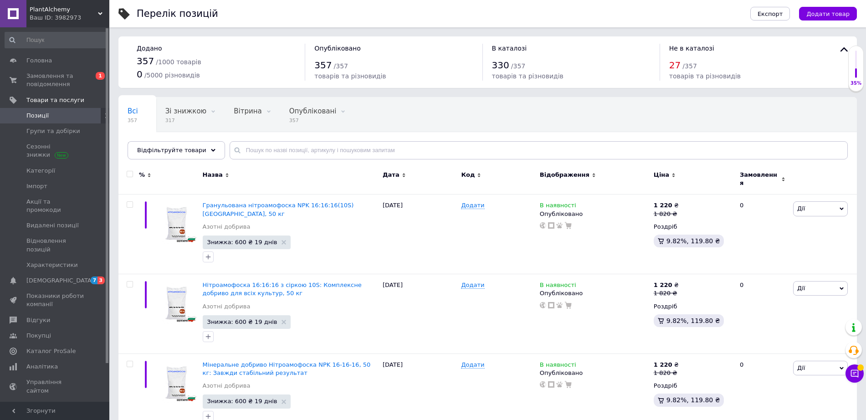
checkbox input "false"
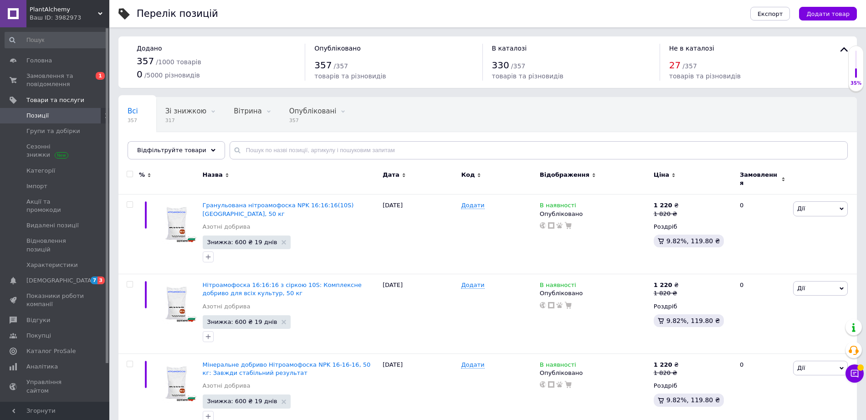
checkbox input "false"
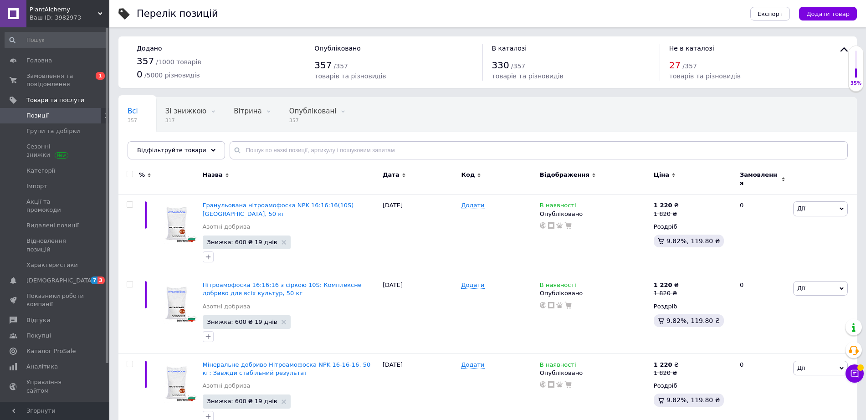
checkbox input "false"
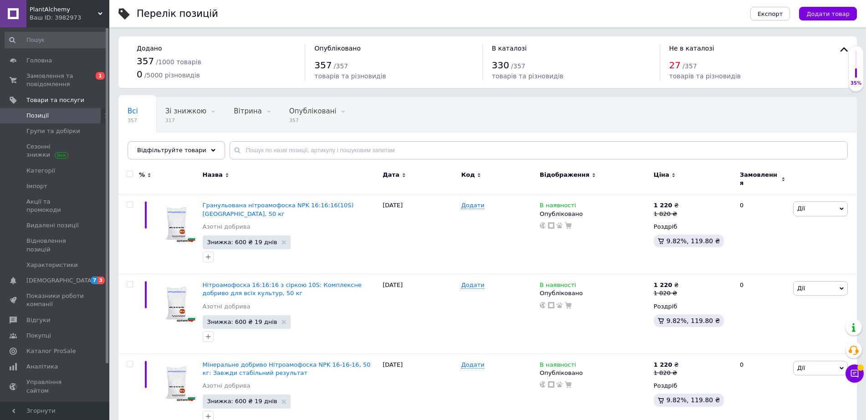
checkbox input "false"
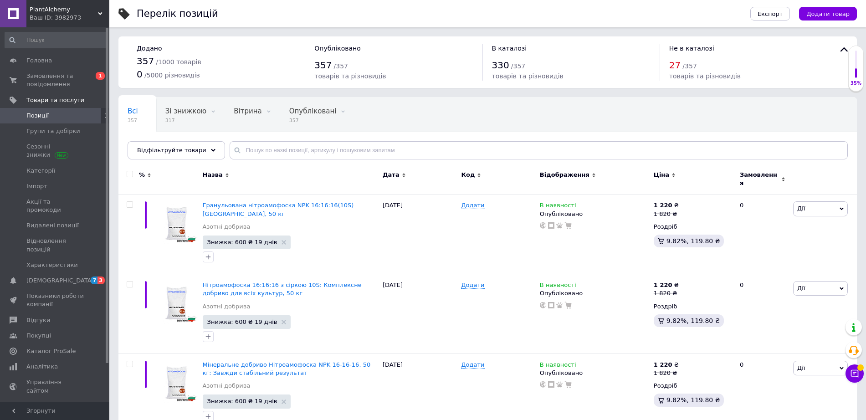
checkbox input "false"
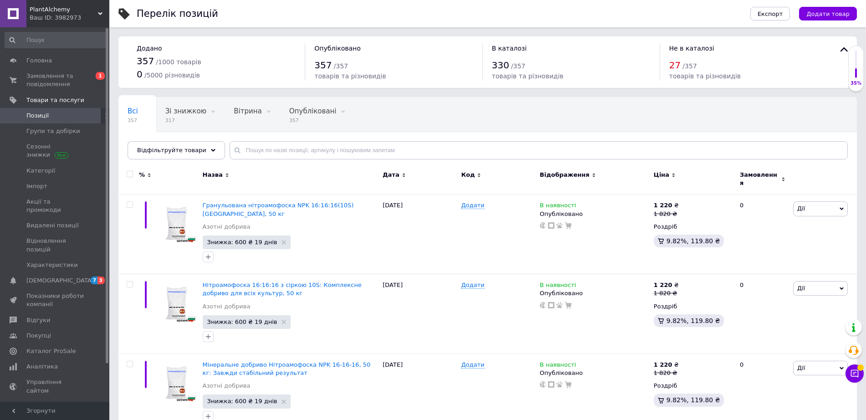
checkbox input "false"
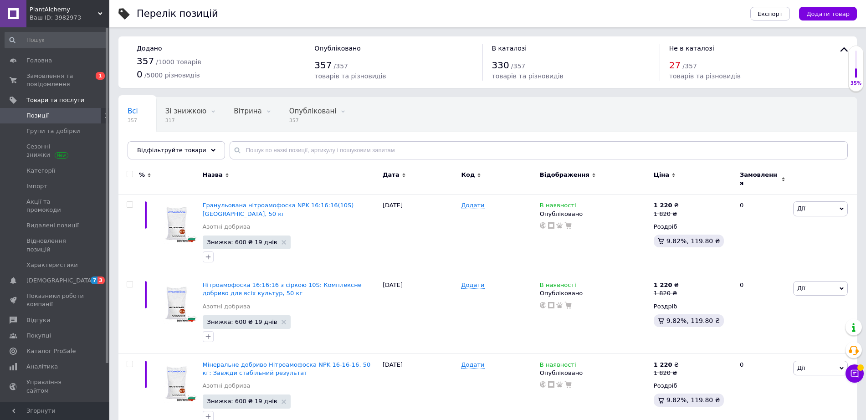
checkbox input "false"
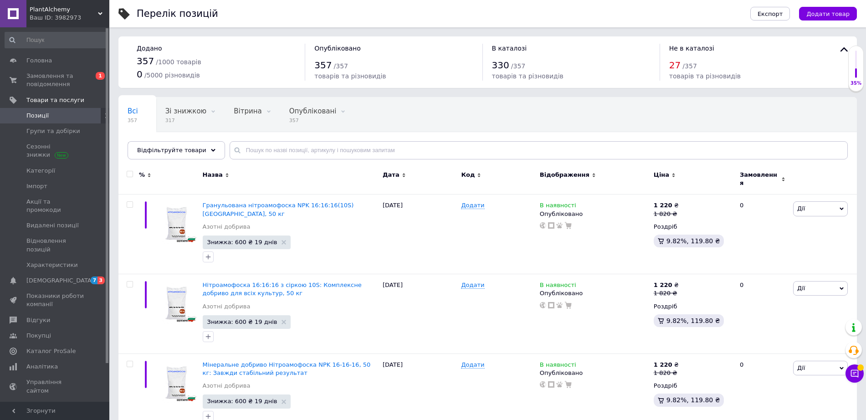
checkbox input "false"
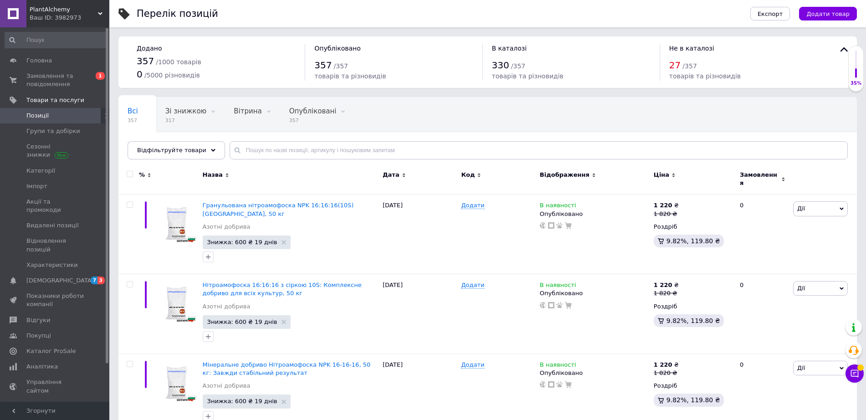
checkbox input "false"
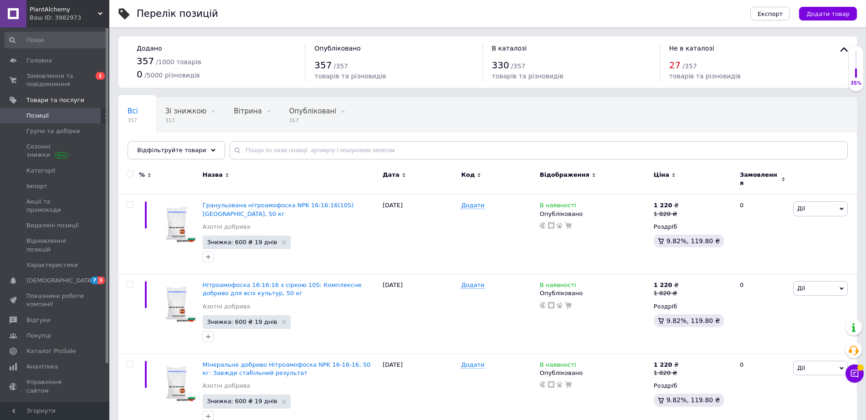
checkbox input "false"
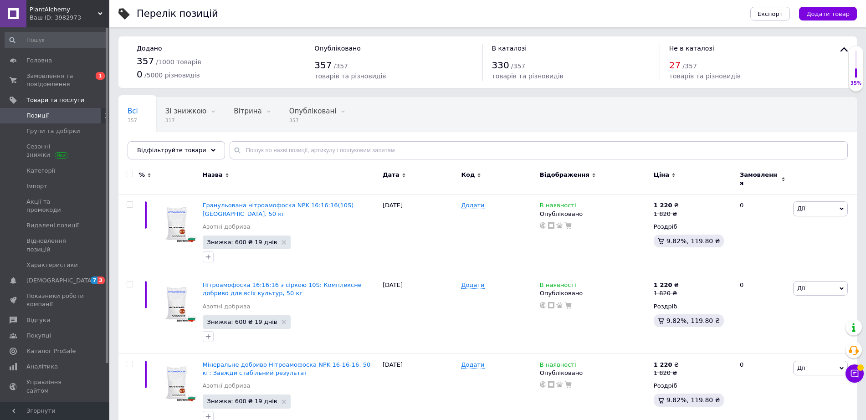
checkbox input "false"
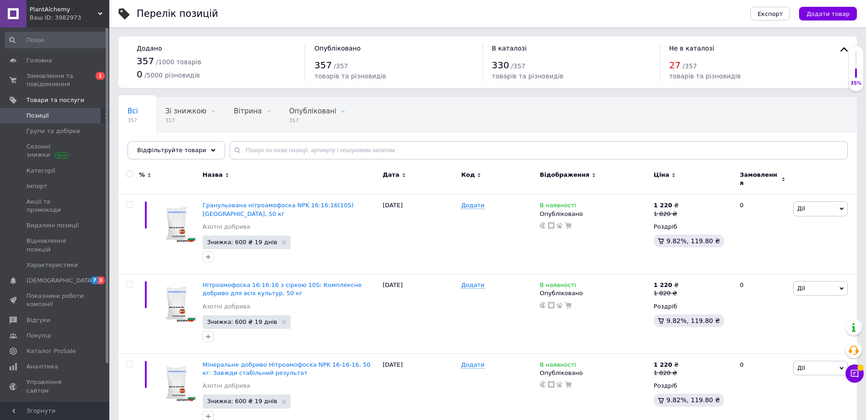
checkbox input "false"
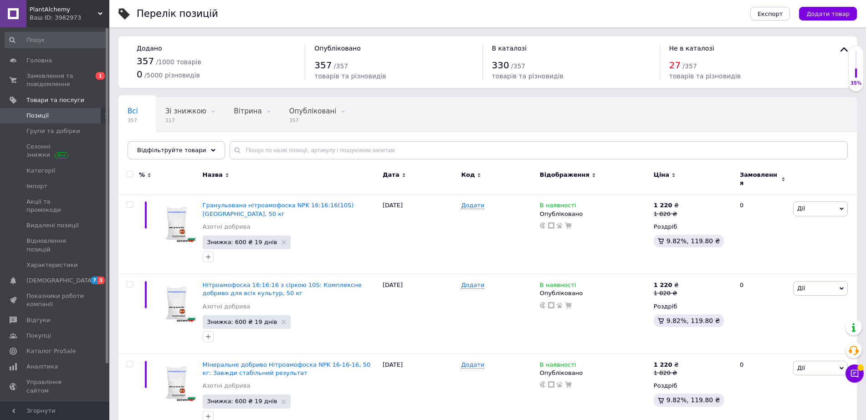
checkbox input "false"
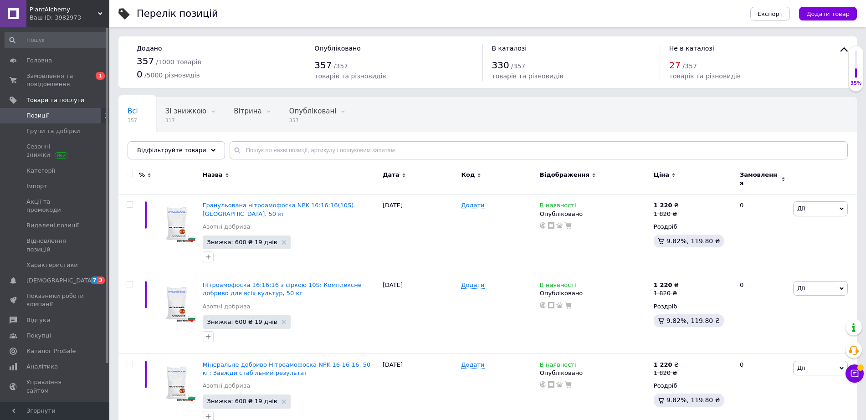
checkbox input "false"
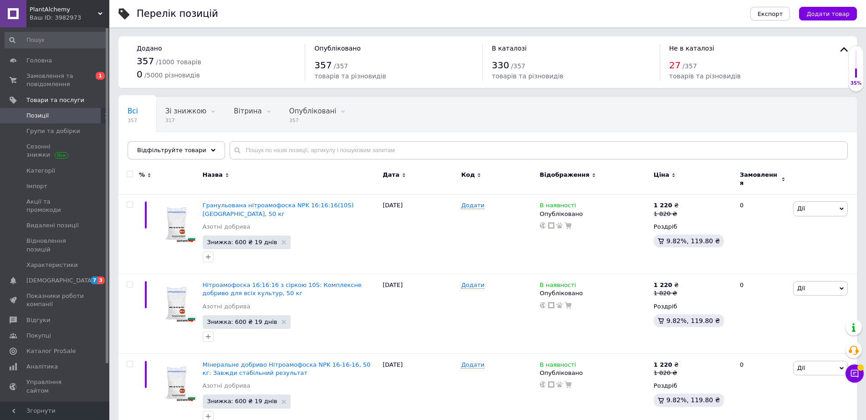
checkbox input "false"
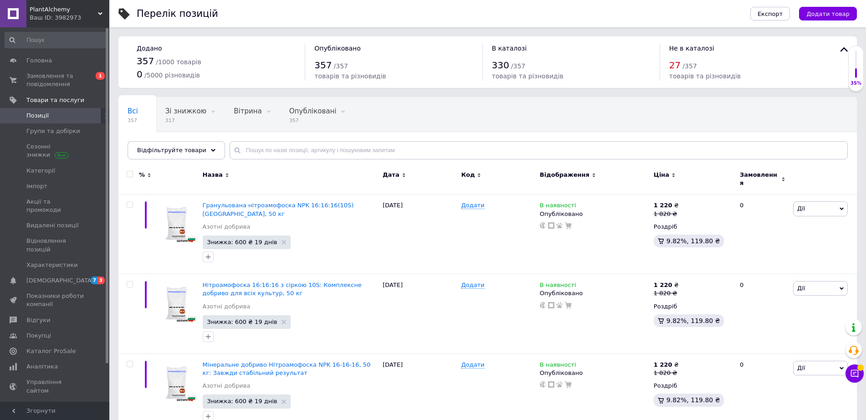
checkbox input "false"
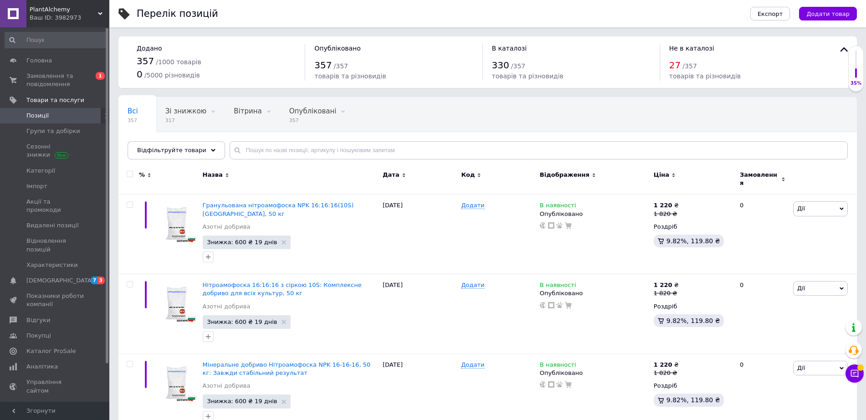
checkbox input "false"
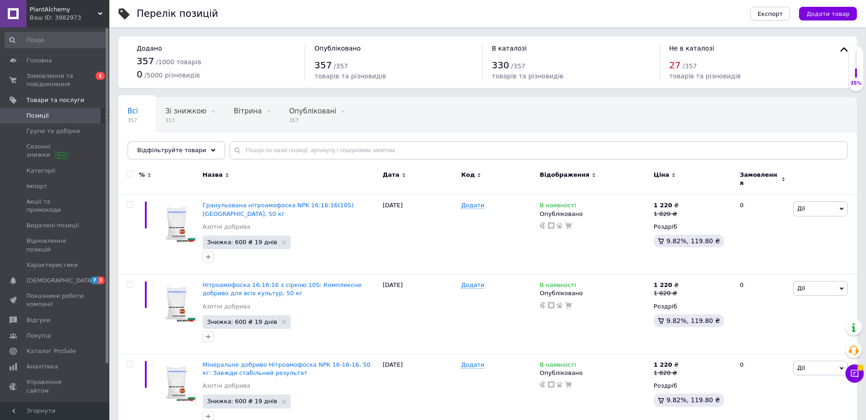
checkbox input "false"
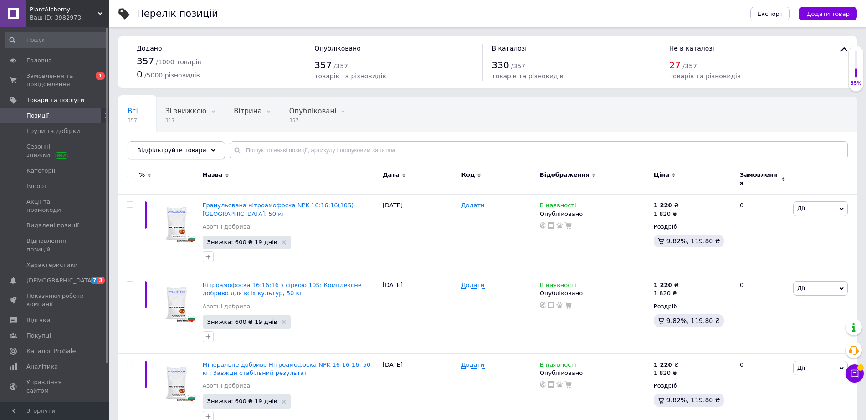
click at [156, 156] on div "Відфільтруйте товари" at bounding box center [176, 150] width 97 height 18
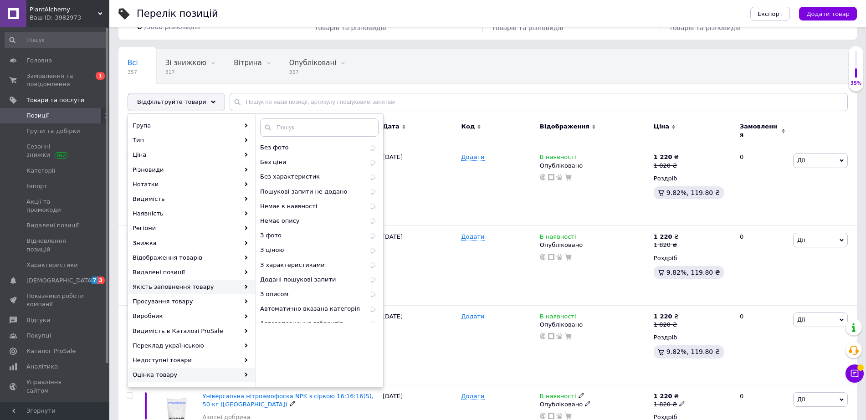
scroll to position [114, 0]
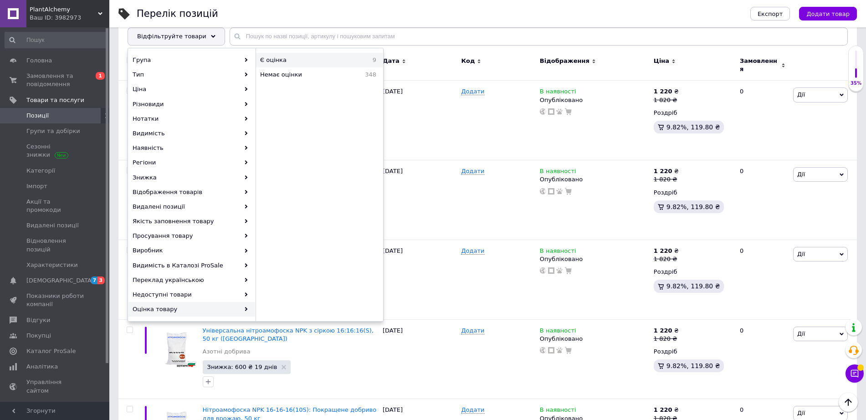
click at [349, 53] on div "Є оцінка 9" at bounding box center [319, 60] width 127 height 15
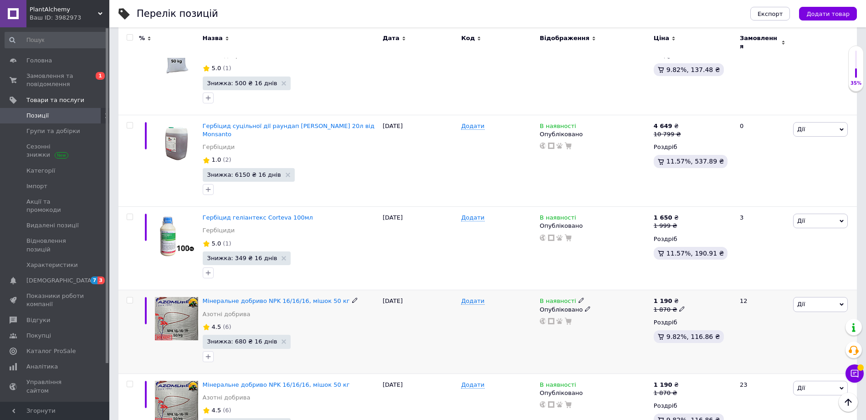
scroll to position [244, 0]
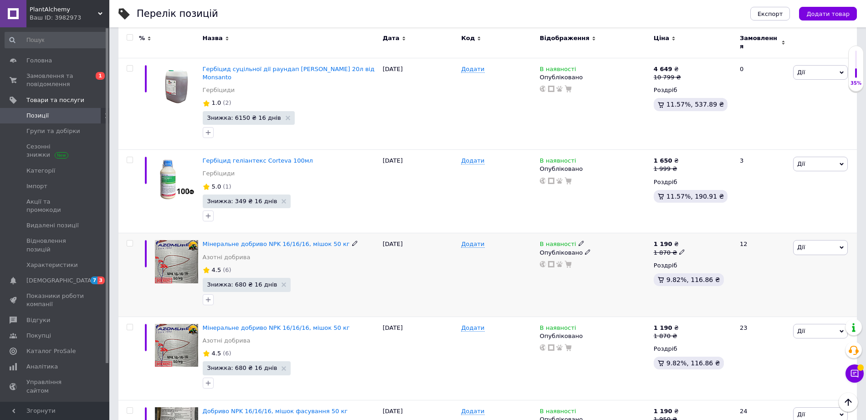
click at [223, 266] on span "(6)" at bounding box center [227, 269] width 8 height 7
click at [212, 266] on span "4.5" at bounding box center [217, 269] width 10 height 7
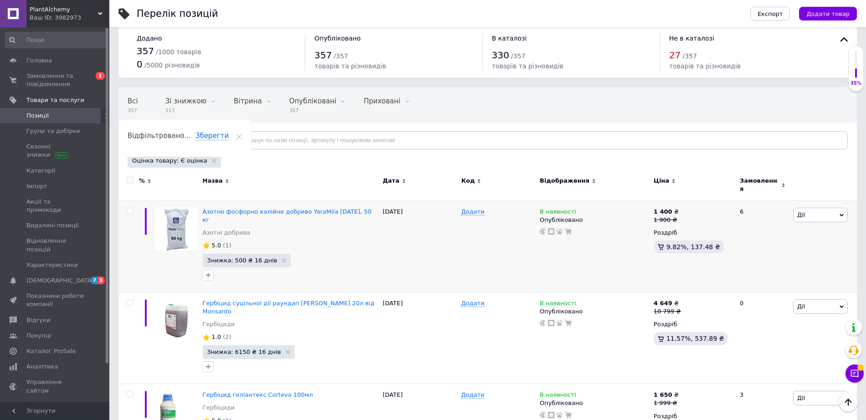
scroll to position [0, 0]
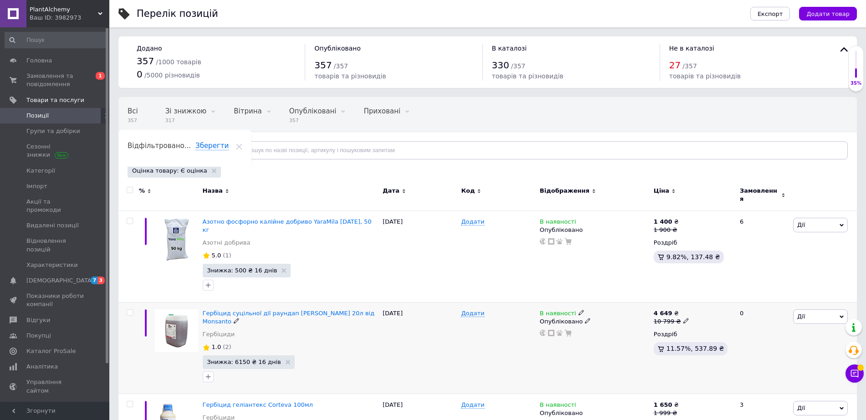
click at [132, 310] on input "checkbox" at bounding box center [130, 313] width 6 height 6
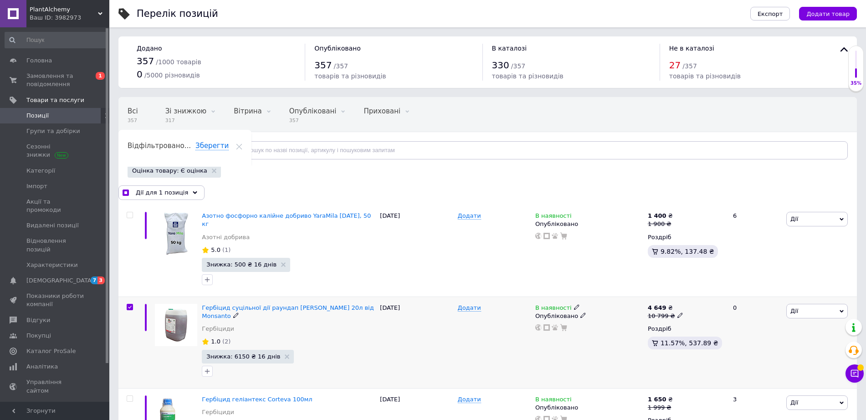
click at [809, 304] on span "Дії" at bounding box center [816, 311] width 61 height 15
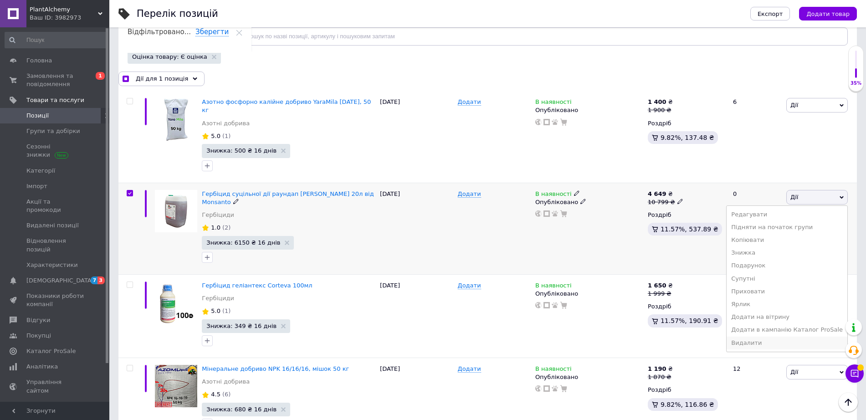
click at [762, 337] on li "Видалити" at bounding box center [786, 343] width 121 height 13
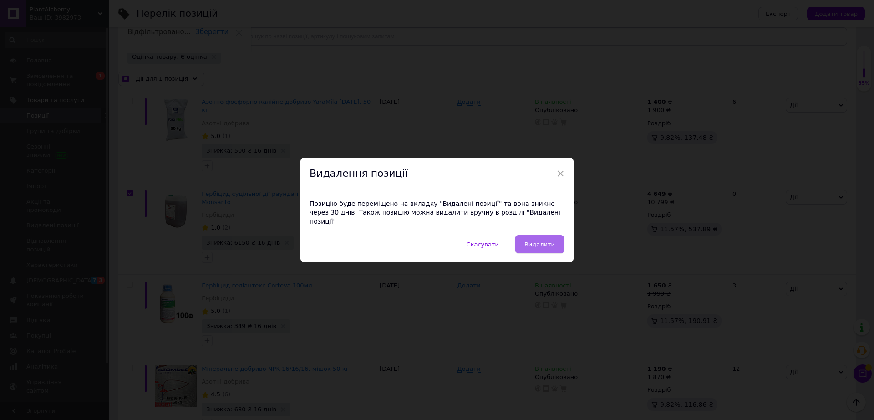
click at [544, 241] on span "Видалити" at bounding box center [540, 244] width 31 height 7
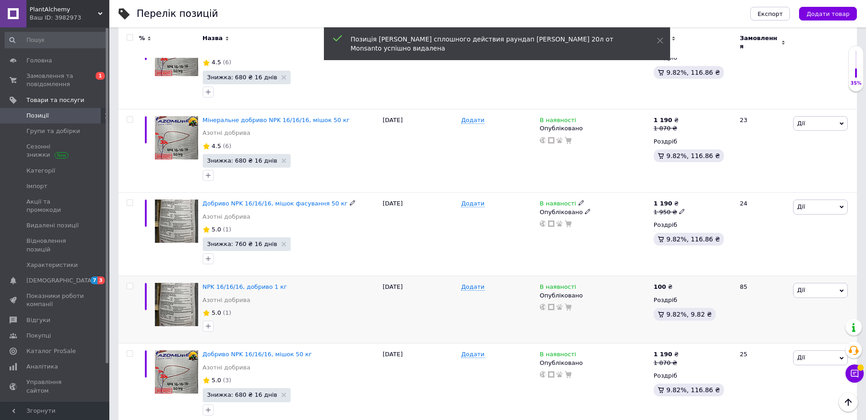
scroll to position [445, 0]
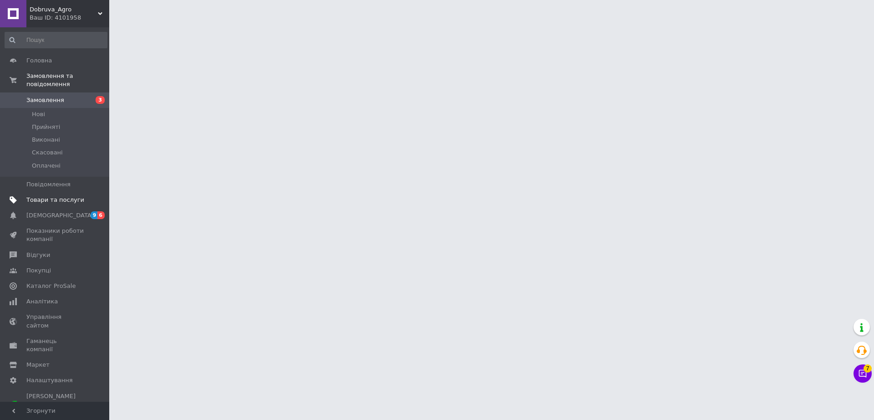
click at [65, 192] on link "Товари та послуги" at bounding box center [56, 199] width 112 height 15
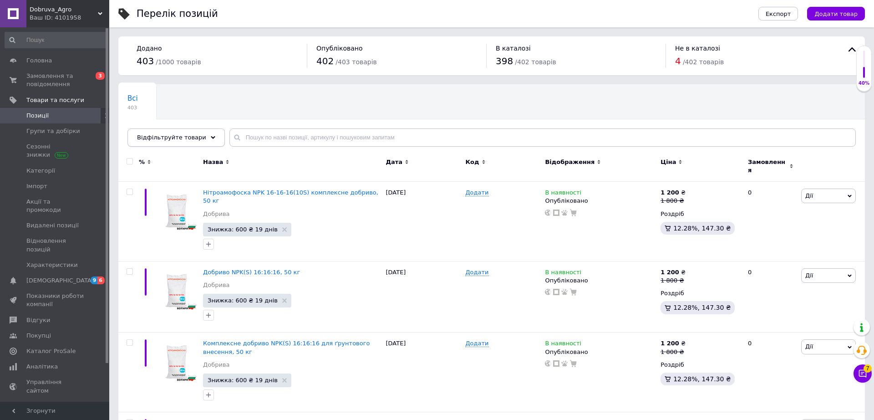
click at [158, 142] on div "Відфільтруйте товари" at bounding box center [176, 137] width 97 height 18
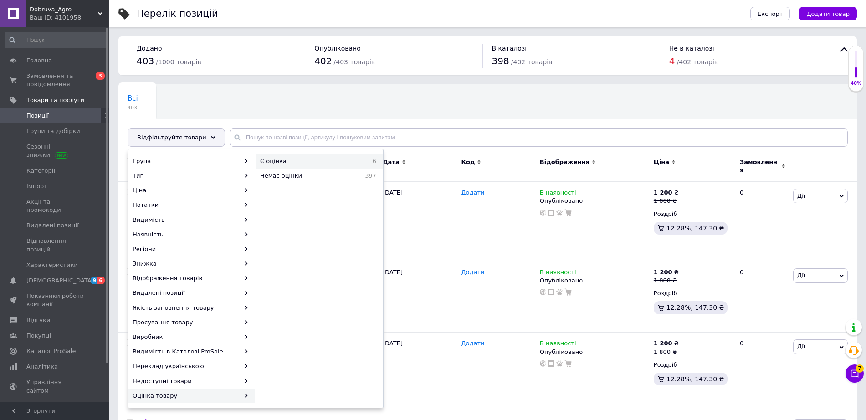
click at [316, 158] on span "Є оцінка" at bounding box center [304, 161] width 88 height 8
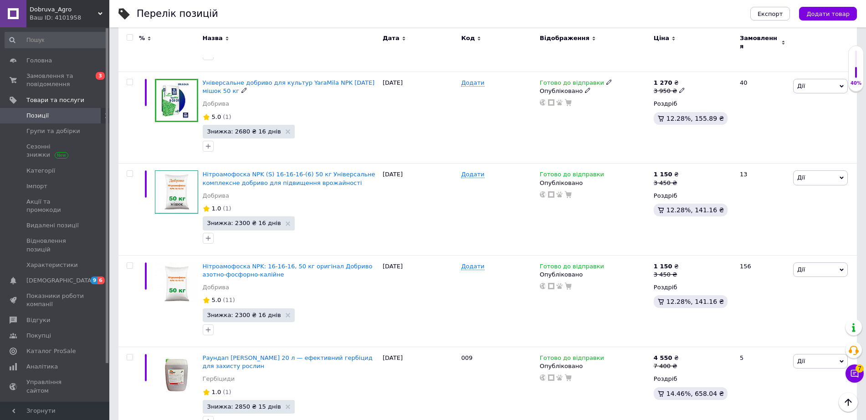
scroll to position [323, 0]
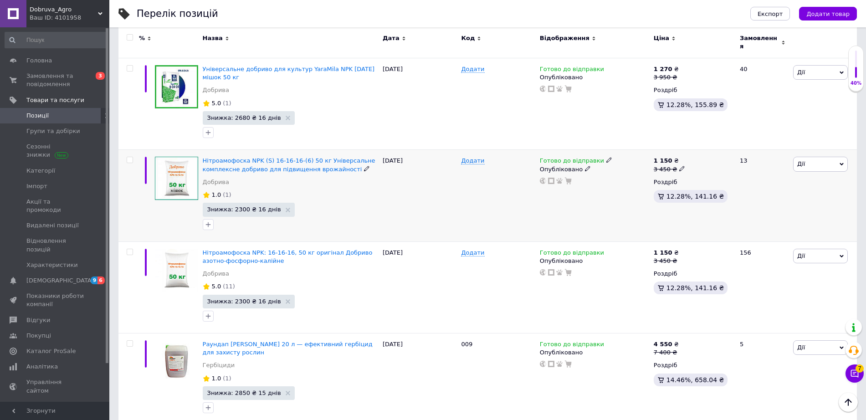
click at [129, 157] on span at bounding box center [130, 160] width 6 height 6
click at [129, 157] on input "checkbox" at bounding box center [130, 160] width 6 height 6
checkbox input "true"
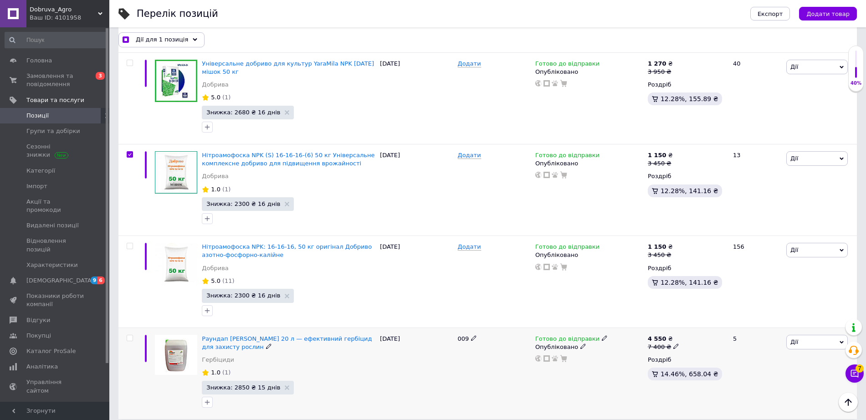
click at [130, 338] on input "checkbox" at bounding box center [130, 338] width 6 height 6
checkbox input "true"
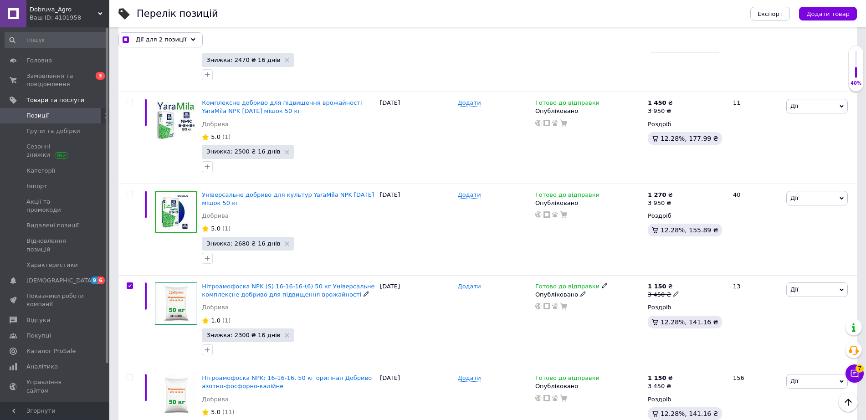
scroll to position [38, 0]
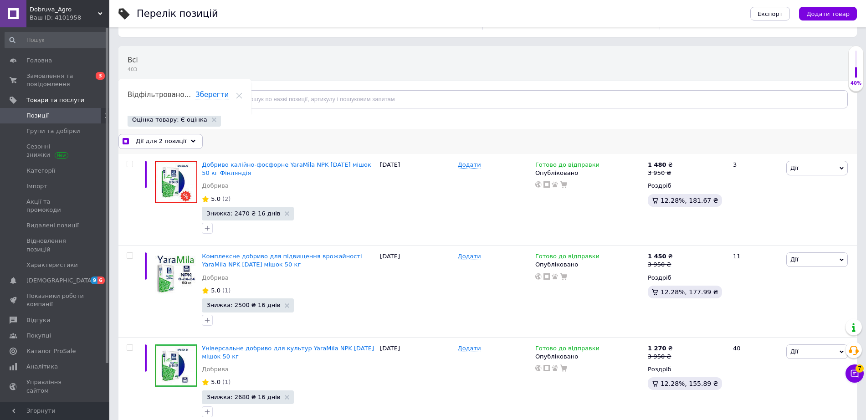
click at [175, 137] on span "Дії для 2 позиції" at bounding box center [161, 141] width 51 height 8
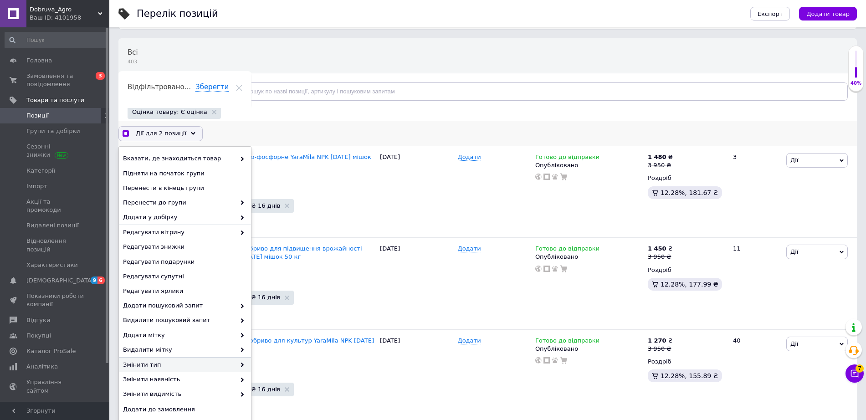
scroll to position [152, 0]
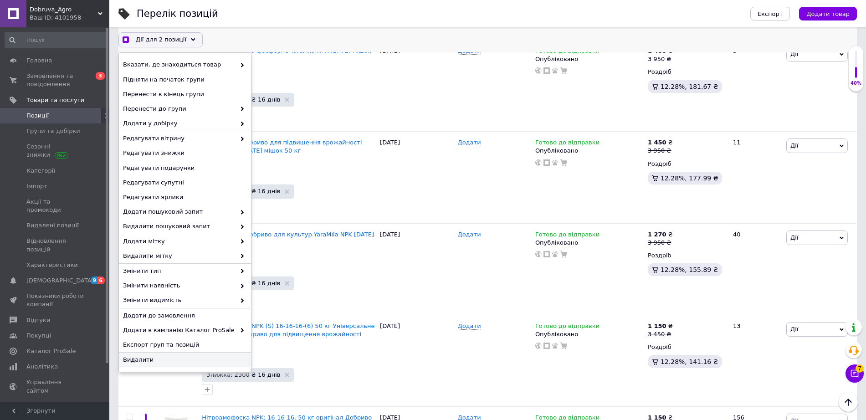
click at [170, 356] on span "Видалити" at bounding box center [184, 360] width 122 height 8
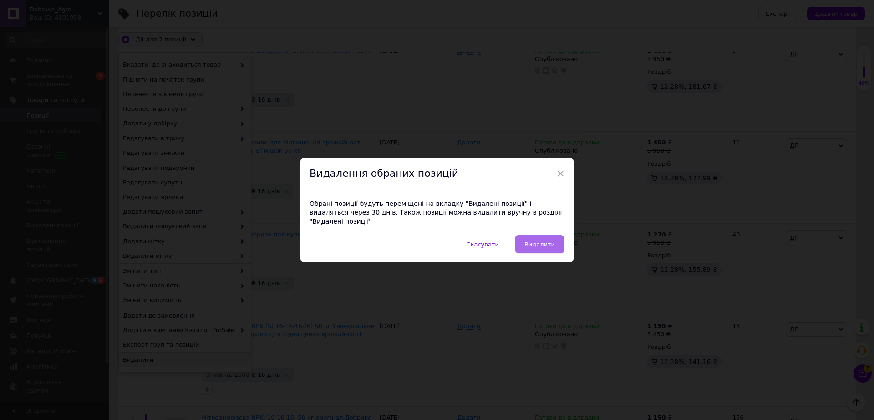
click at [551, 241] on span "Видалити" at bounding box center [540, 244] width 31 height 7
checkbox input "true"
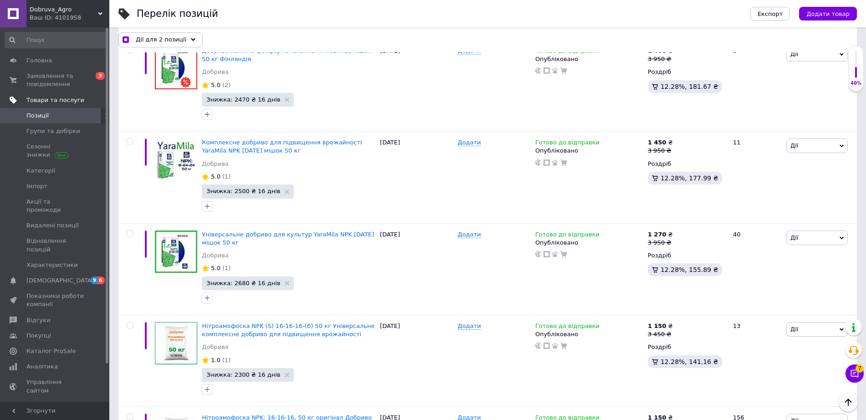
checkbox input "false"
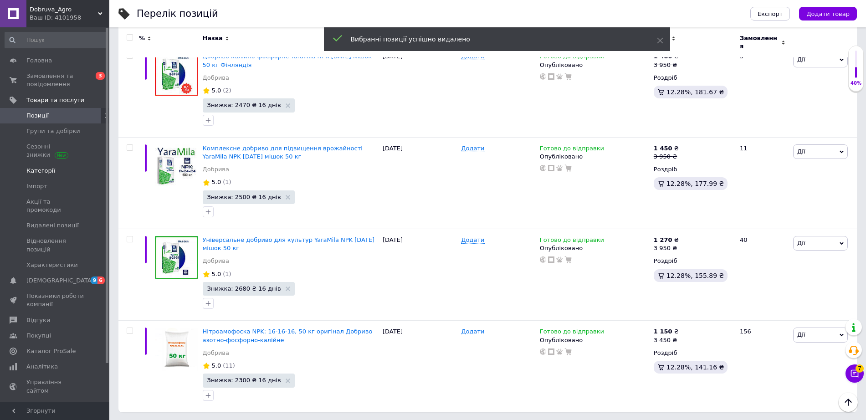
scroll to position [148, 0]
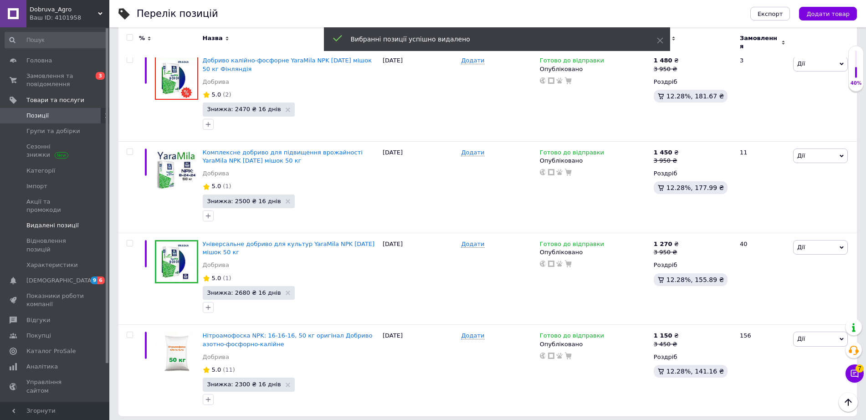
click at [55, 221] on span "Видалені позиції" at bounding box center [52, 225] width 52 height 8
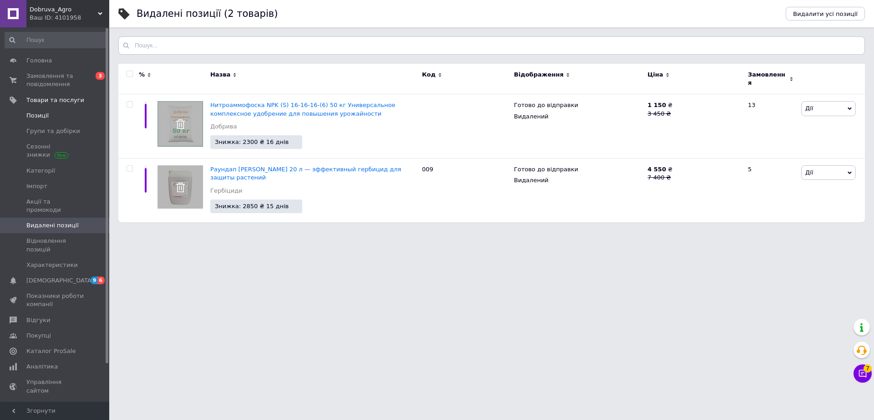
click at [52, 119] on span "Позиції" at bounding box center [55, 116] width 58 height 8
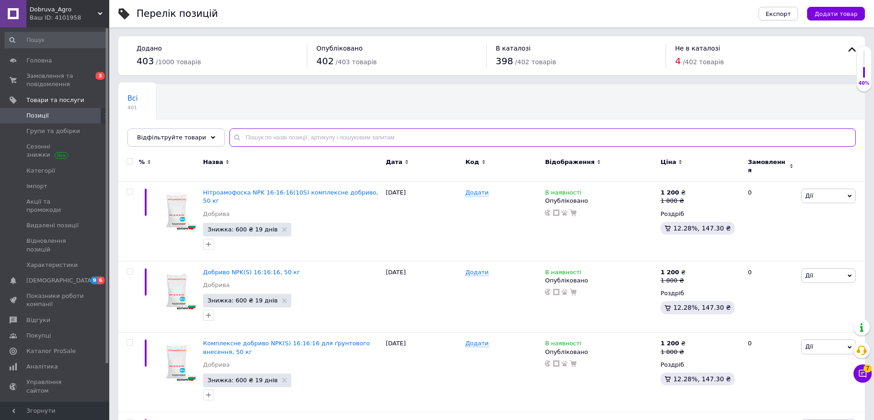
click at [282, 134] on input "text" at bounding box center [543, 137] width 627 height 18
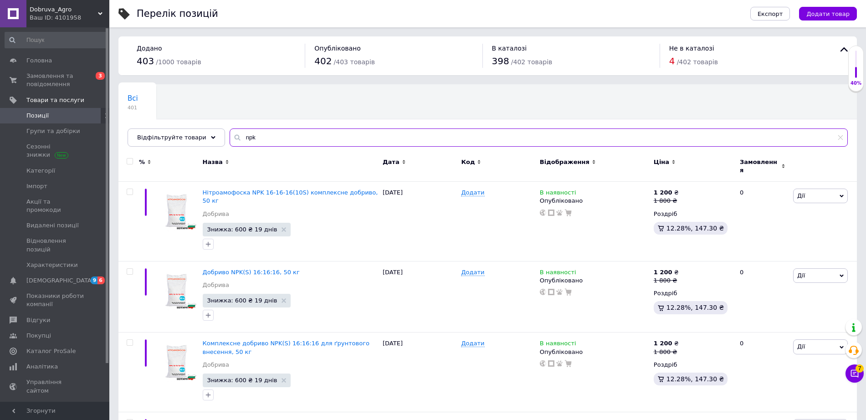
type input "npk"
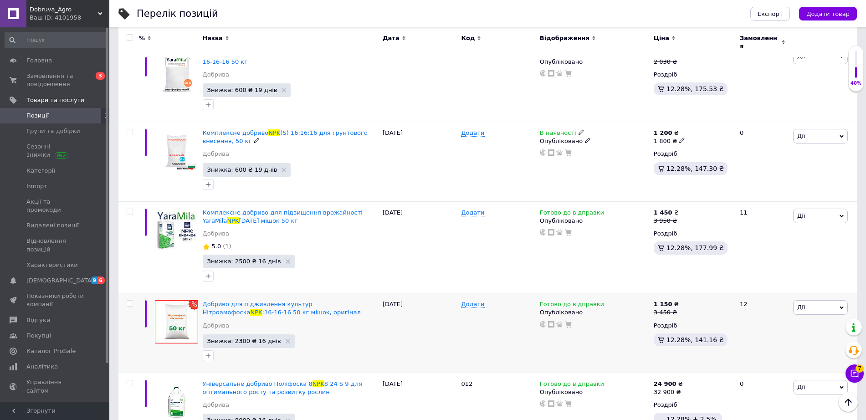
scroll to position [1480, 0]
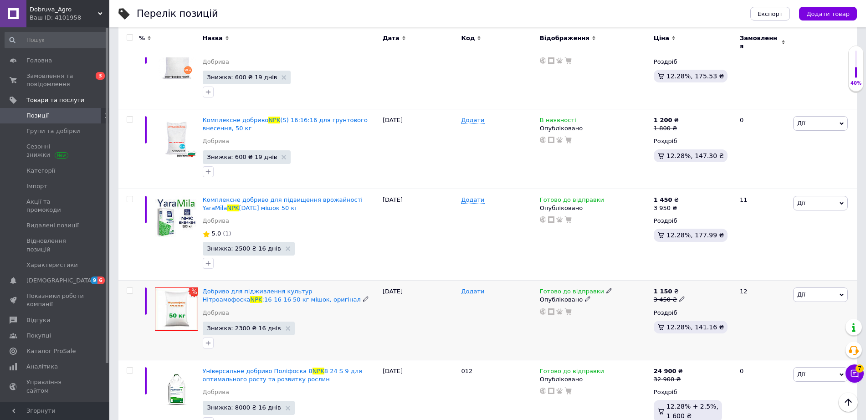
click at [823, 287] on span "Дії" at bounding box center [820, 294] width 55 height 15
click at [767, 332] on li "Копіювати" at bounding box center [786, 338] width 121 height 13
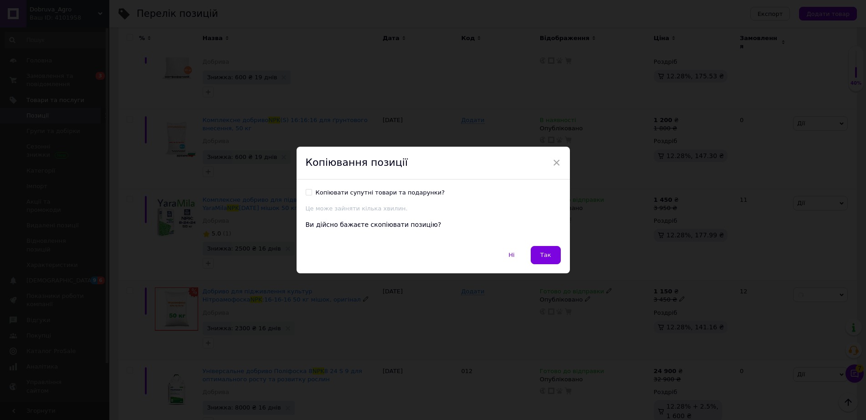
scroll to position [1456, 0]
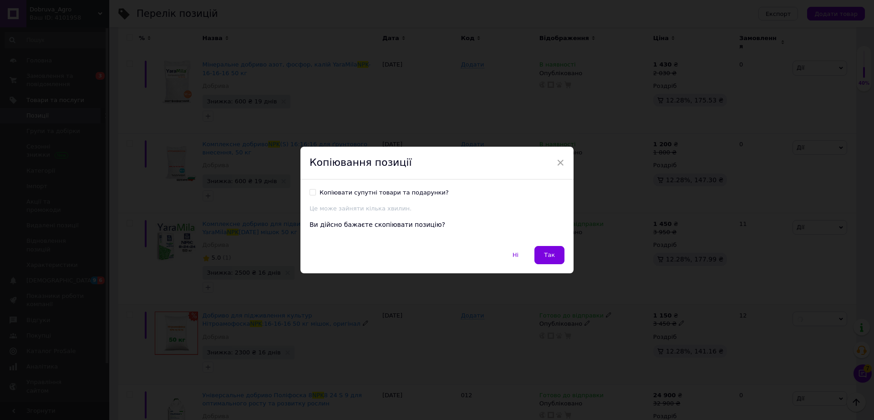
click at [356, 194] on div "Копіювати супутні товари та подарунки?" at bounding box center [384, 193] width 129 height 8
click at [316, 194] on input "Копіювати супутні товари та подарунки?" at bounding box center [313, 192] width 6 height 6
click at [355, 194] on div "Копіювати супутні товари та подарунки?" at bounding box center [384, 193] width 129 height 8
click at [316, 194] on input "Копіювати супутні товари та подарунки?" at bounding box center [313, 192] width 6 height 6
checkbox input "false"
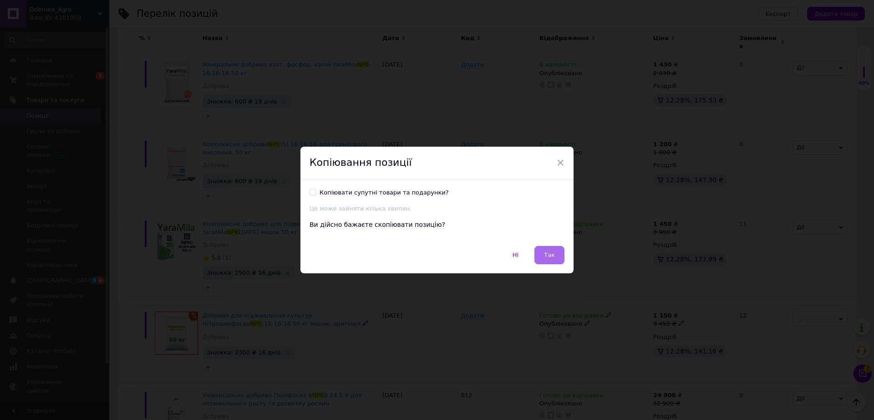
click at [551, 256] on span "Так" at bounding box center [549, 254] width 11 height 7
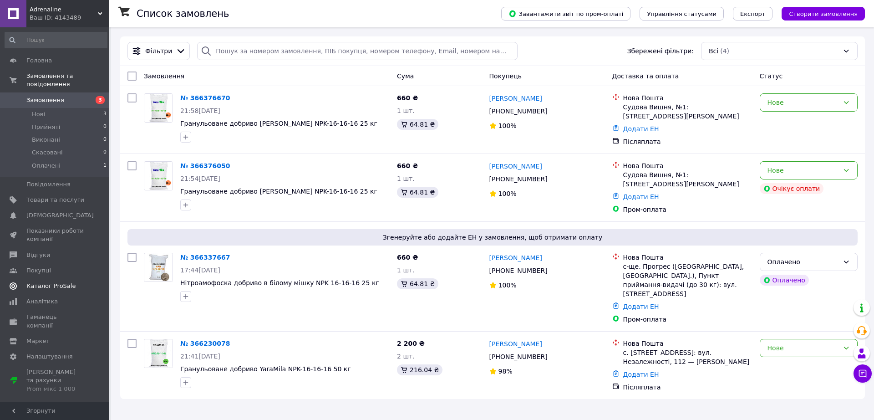
click at [51, 282] on span "Каталог ProSale" at bounding box center [50, 286] width 49 height 8
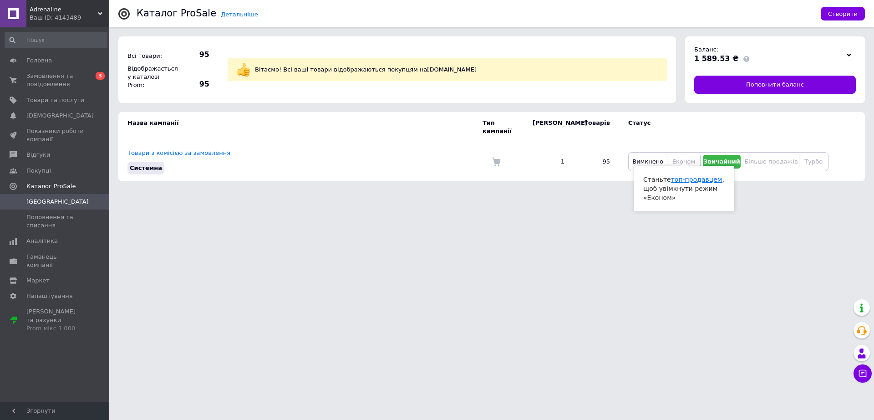
click at [678, 181] on link "топ-продавцем" at bounding box center [696, 179] width 51 height 7
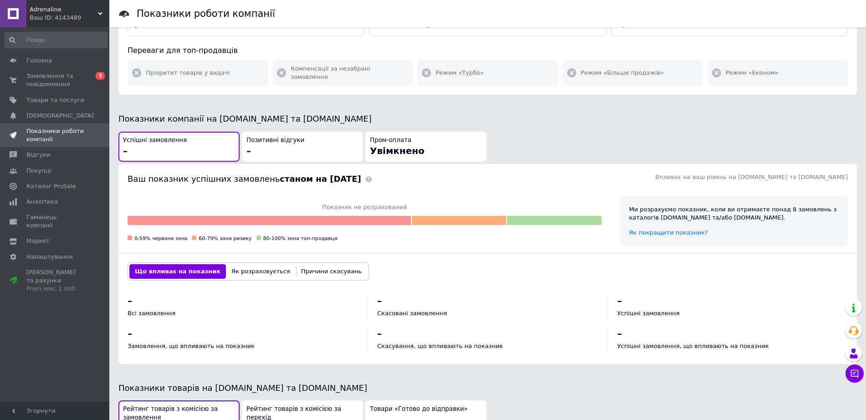
scroll to position [228, 0]
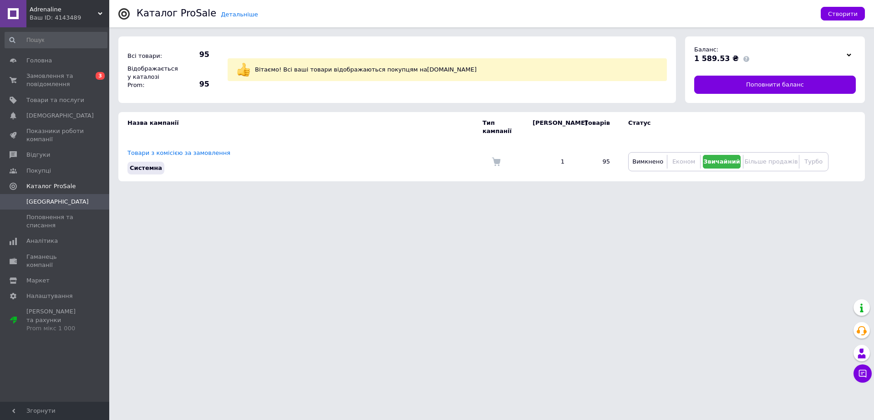
click at [92, 21] on div "Ваш ID: 4143489" at bounding box center [70, 18] width 80 height 8
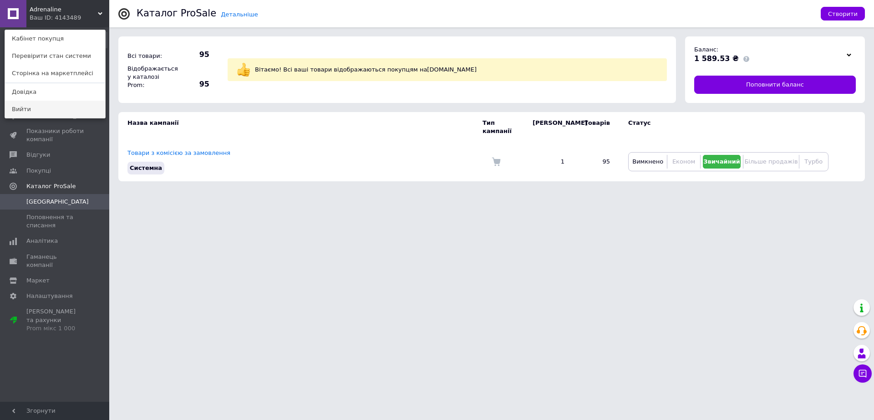
click at [56, 115] on link "Вийти" at bounding box center [55, 109] width 100 height 17
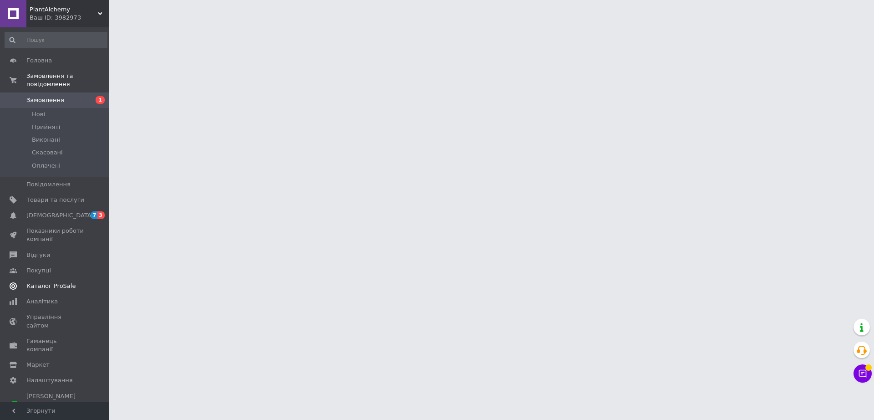
click at [57, 282] on span "Каталог ProSale" at bounding box center [50, 286] width 49 height 8
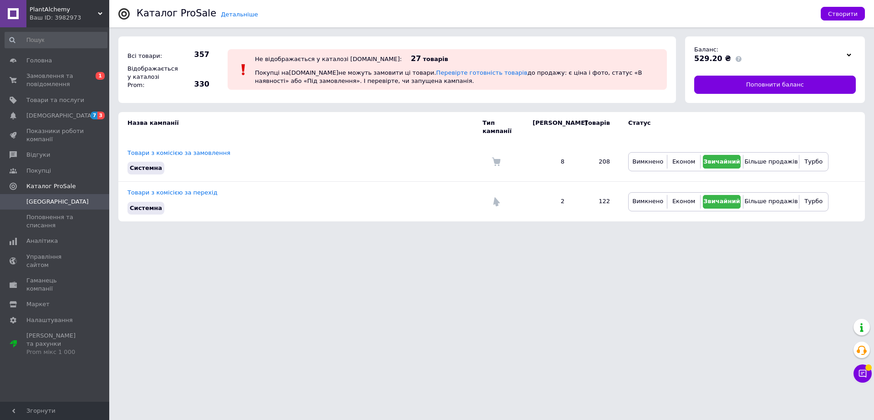
click at [85, 6] on span "PlantAlchemy" at bounding box center [64, 9] width 68 height 8
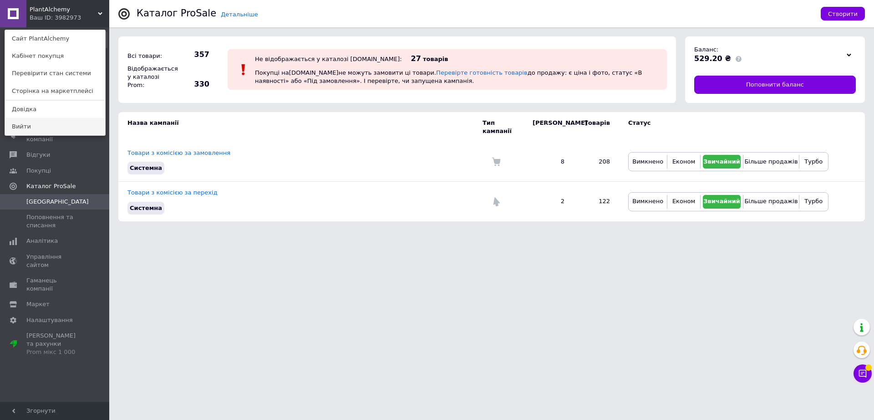
click at [32, 124] on link "Вийти" at bounding box center [55, 126] width 100 height 17
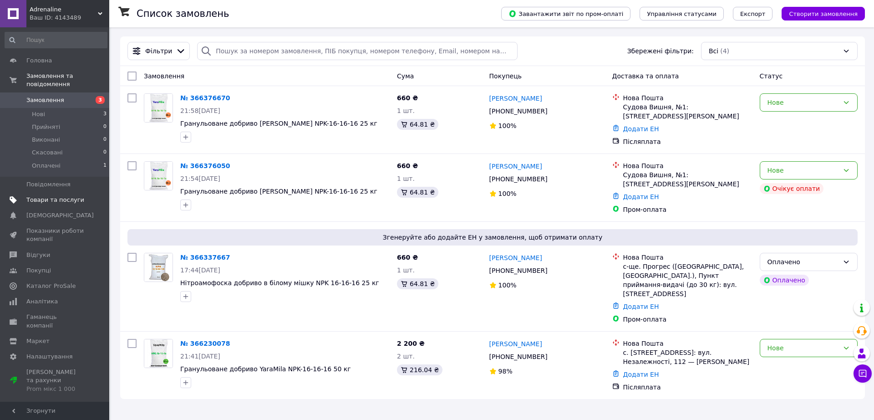
click at [73, 196] on span "Товари та послуги" at bounding box center [55, 200] width 58 height 8
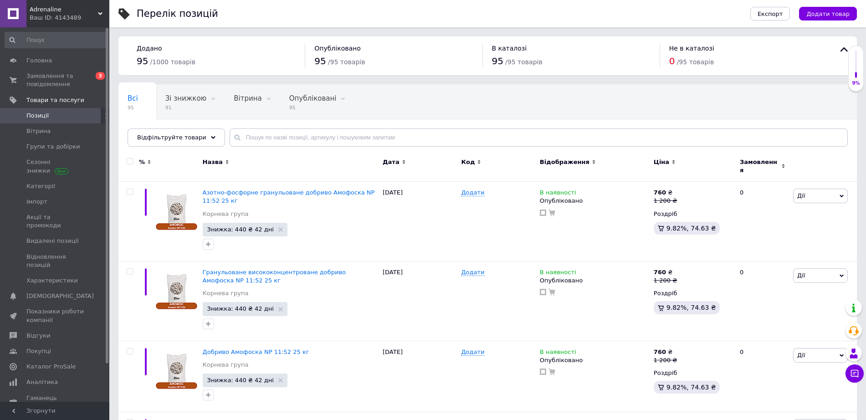
click at [667, 162] on span "Ціна" at bounding box center [660, 162] width 15 height 8
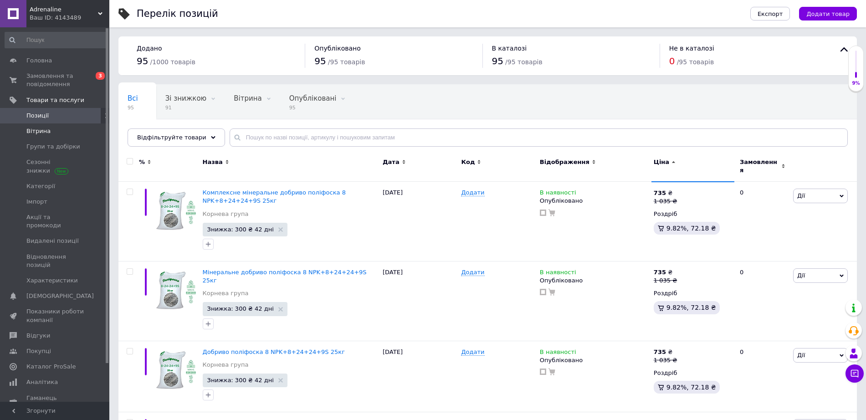
click at [35, 123] on link "Вітрина" at bounding box center [56, 130] width 112 height 15
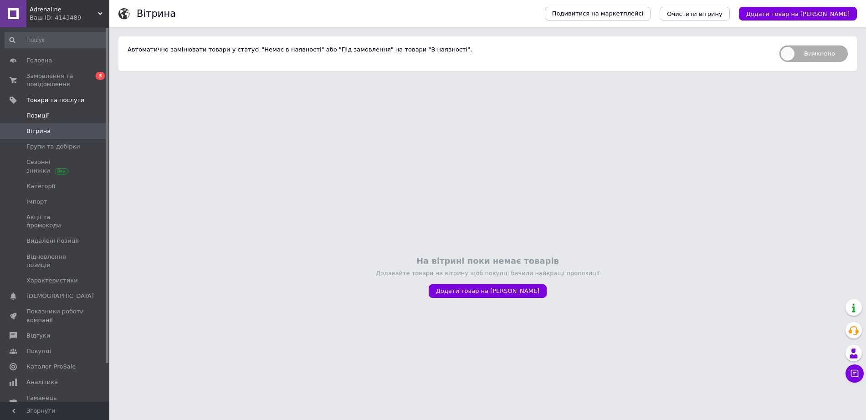
click at [36, 121] on link "Позиції" at bounding box center [56, 115] width 112 height 15
